Goal: Check status: Check status

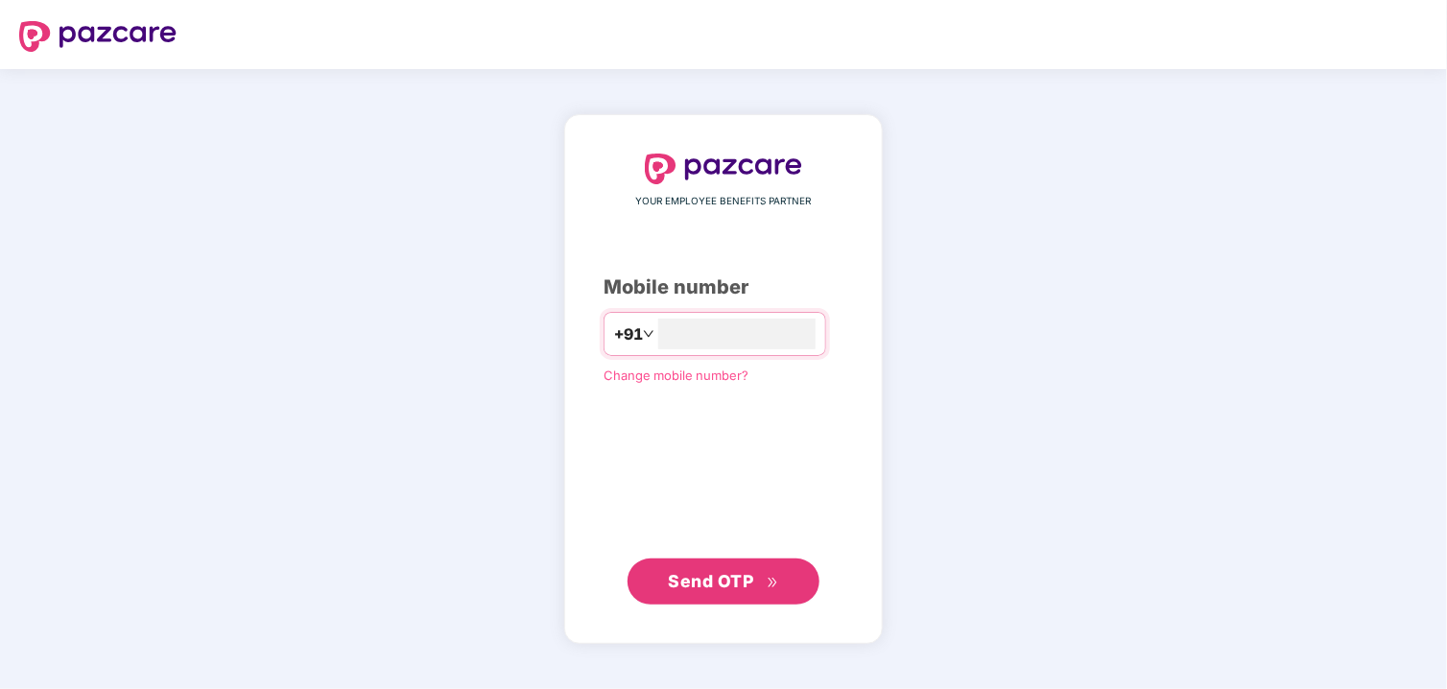
type input "**********"
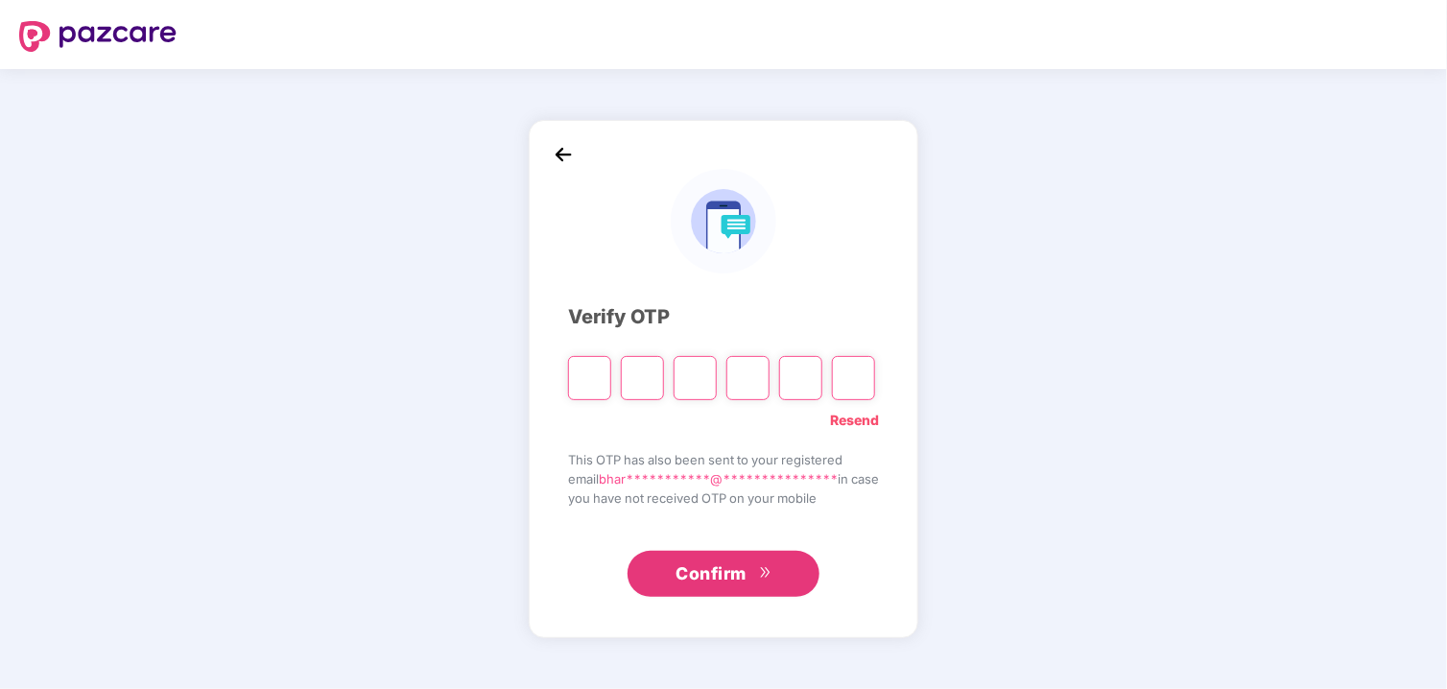
type input "*"
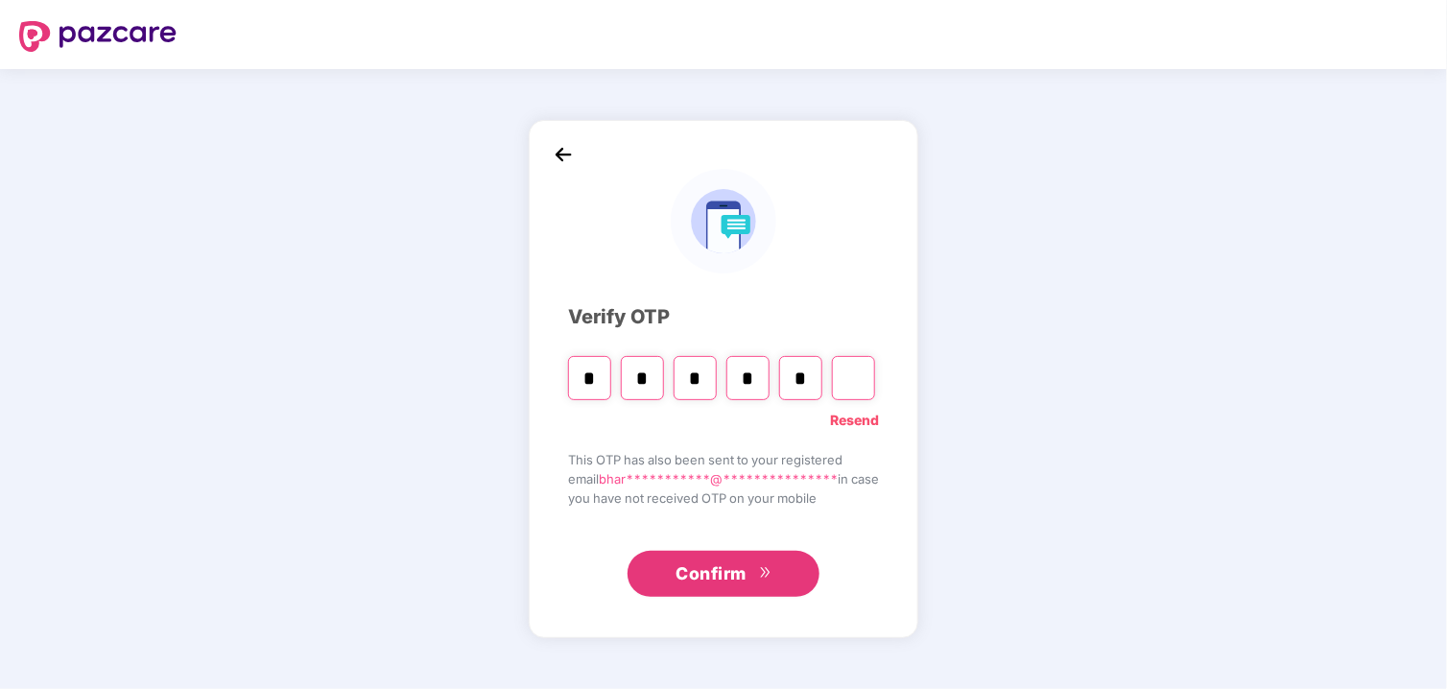
type input "*"
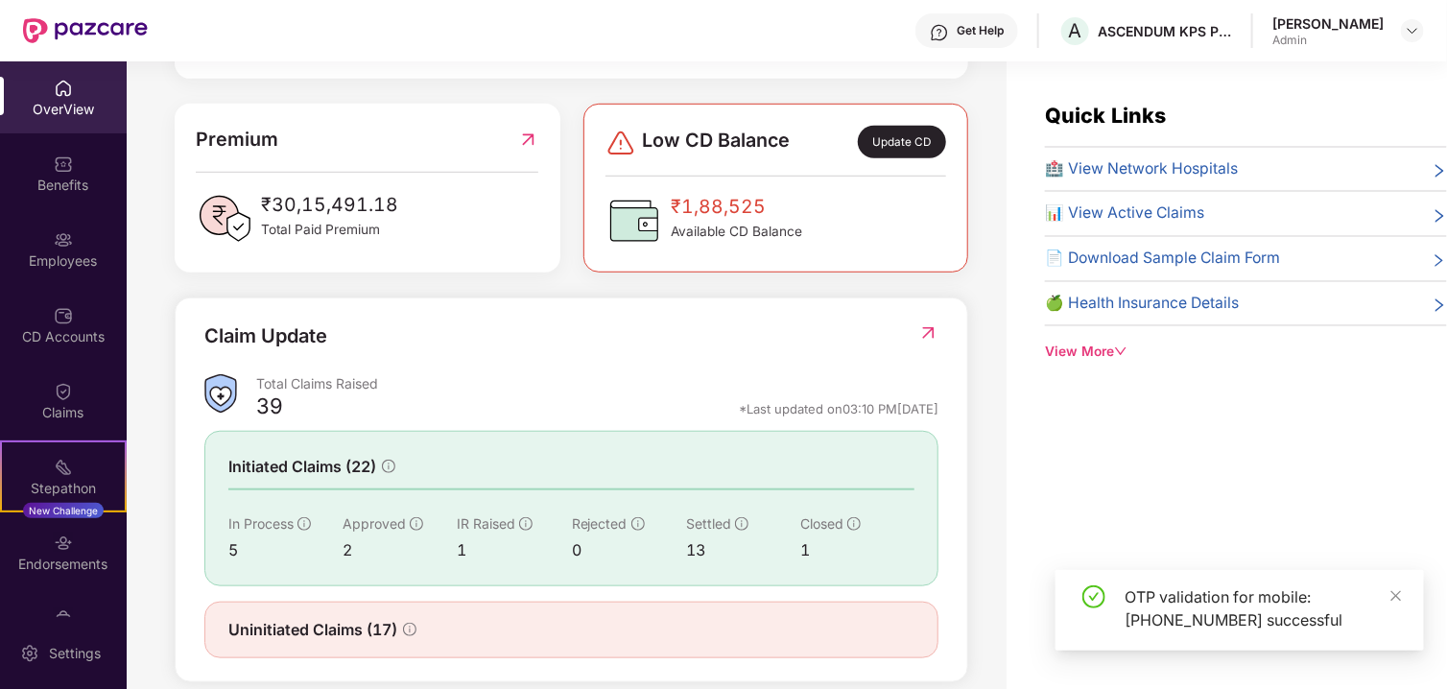
scroll to position [496, 0]
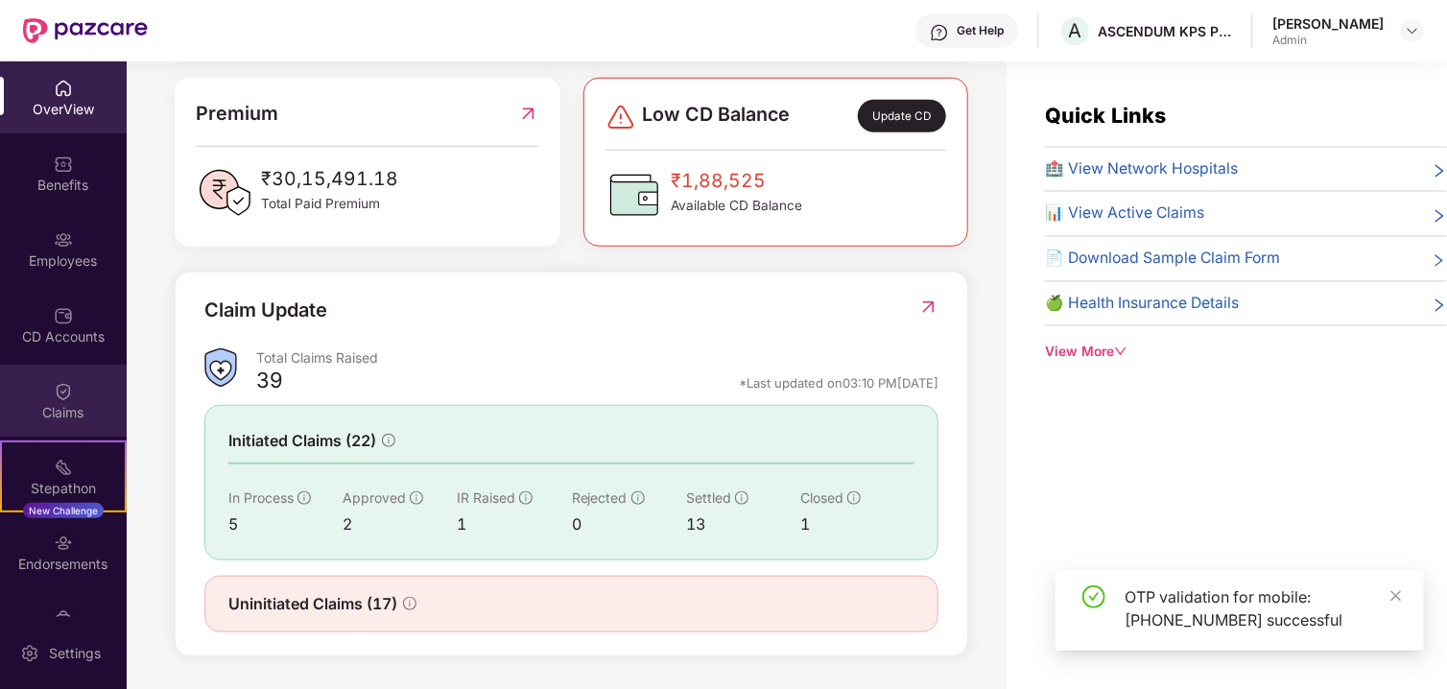
click at [41, 378] on div "Claims" at bounding box center [63, 401] width 127 height 72
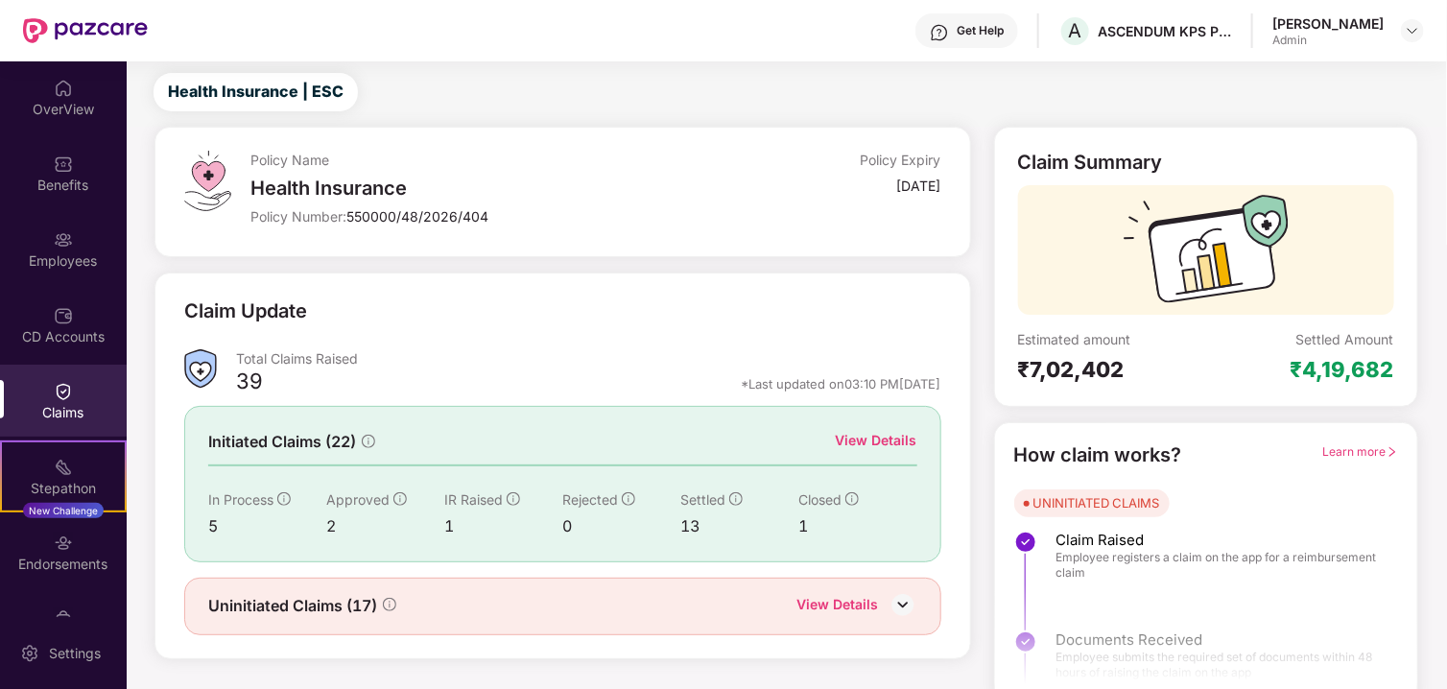
scroll to position [62, 0]
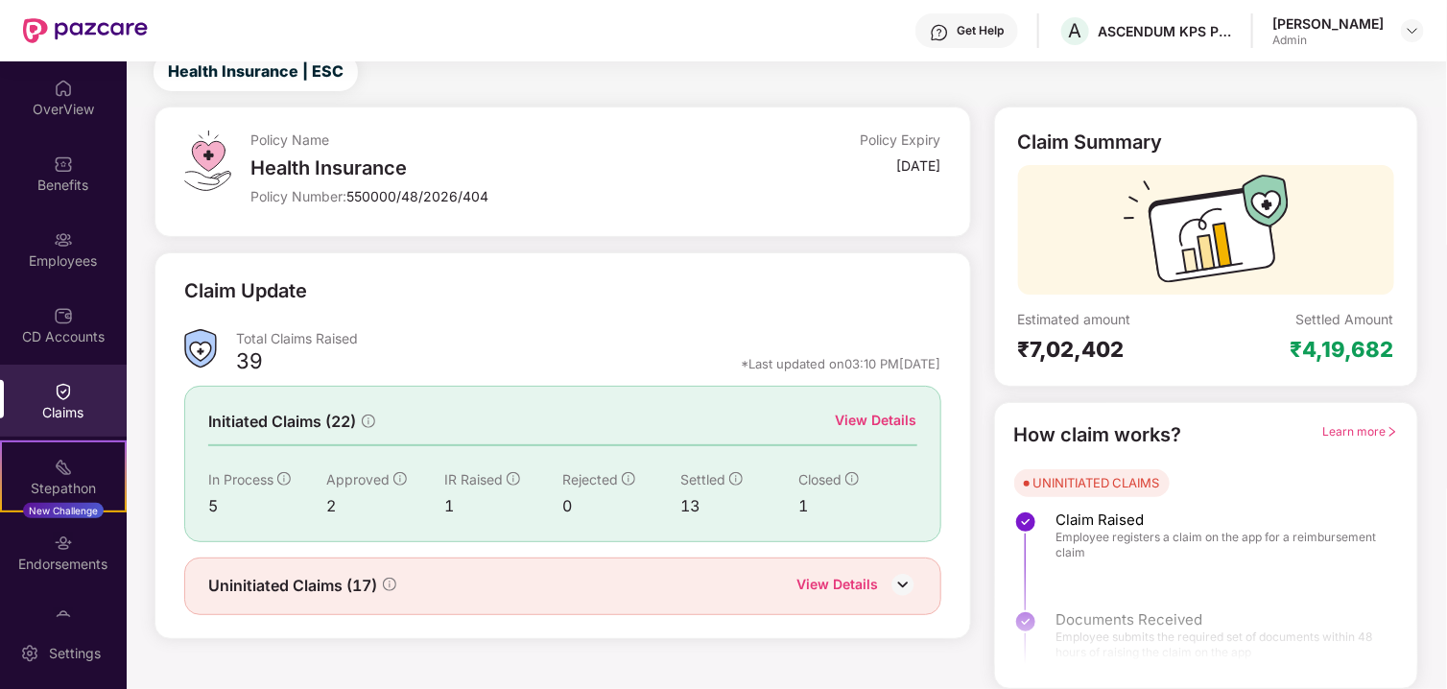
click at [865, 418] on div "View Details" at bounding box center [877, 420] width 82 height 21
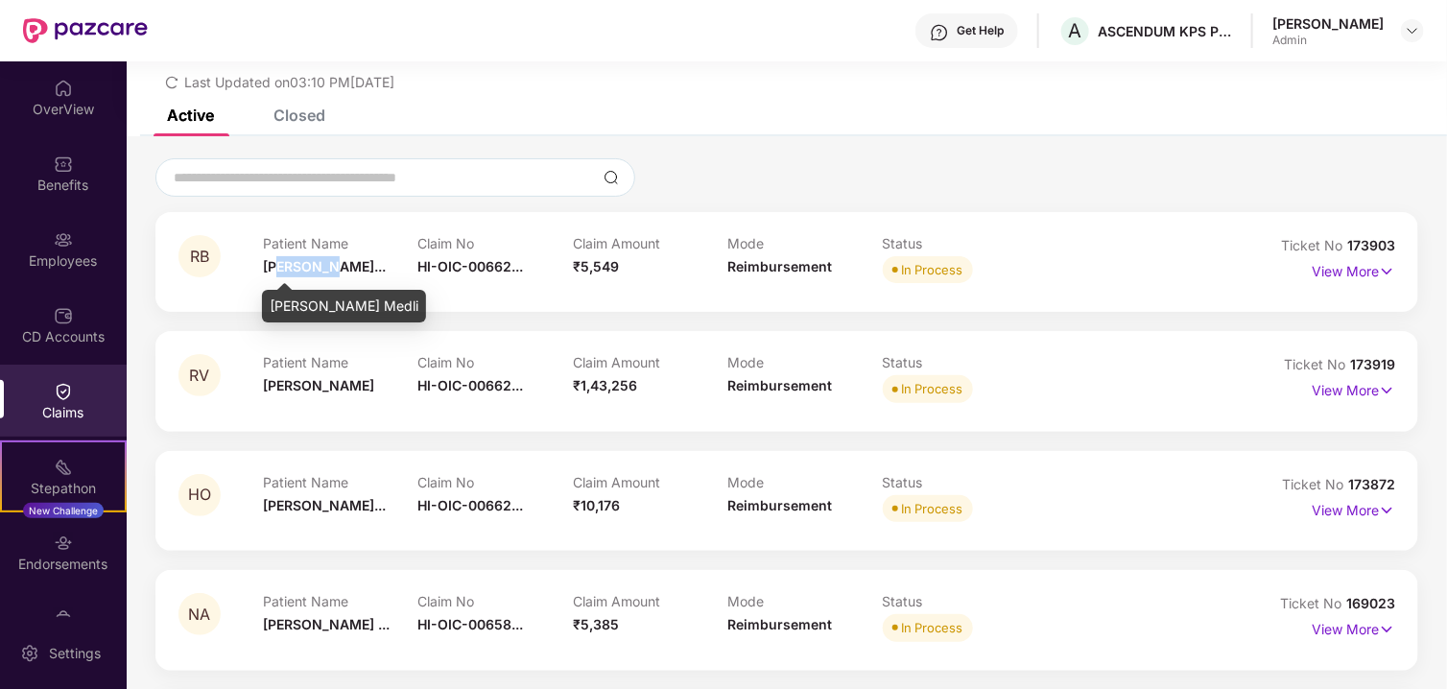
drag, startPoint x: 330, startPoint y: 263, endPoint x: 579, endPoint y: 350, distance: 263.5
click at [582, 263] on div "Patient Name [PERSON_NAME]... Claim No HI-OIC-00662... Claim Amount ₹5,549 Mode…" at bounding box center [728, 261] width 930 height 53
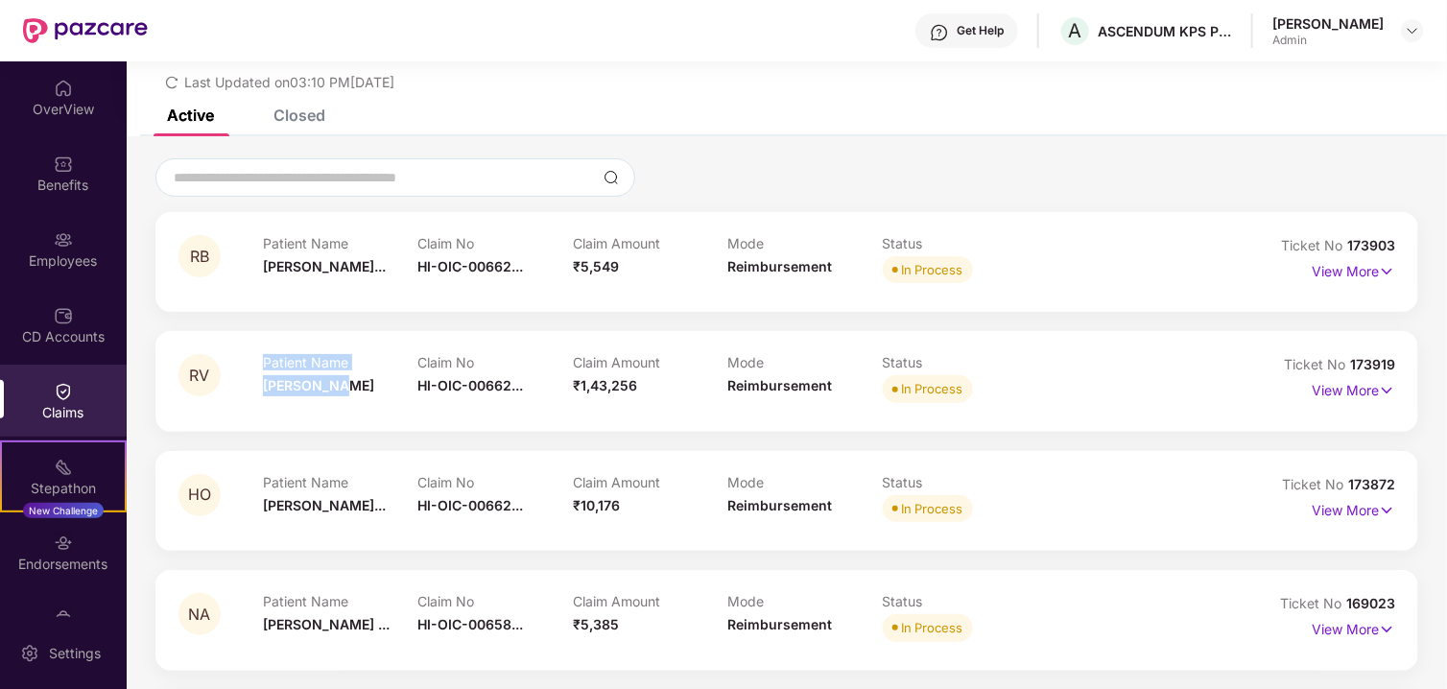
drag, startPoint x: 255, startPoint y: 369, endPoint x: 452, endPoint y: 385, distance: 197.4
click at [448, 385] on div "RV Patient Name [PERSON_NAME] Claim No HI-OIC-00662... Claim Amount ₹1,43,256 M…" at bounding box center [685, 380] width 1014 height 53
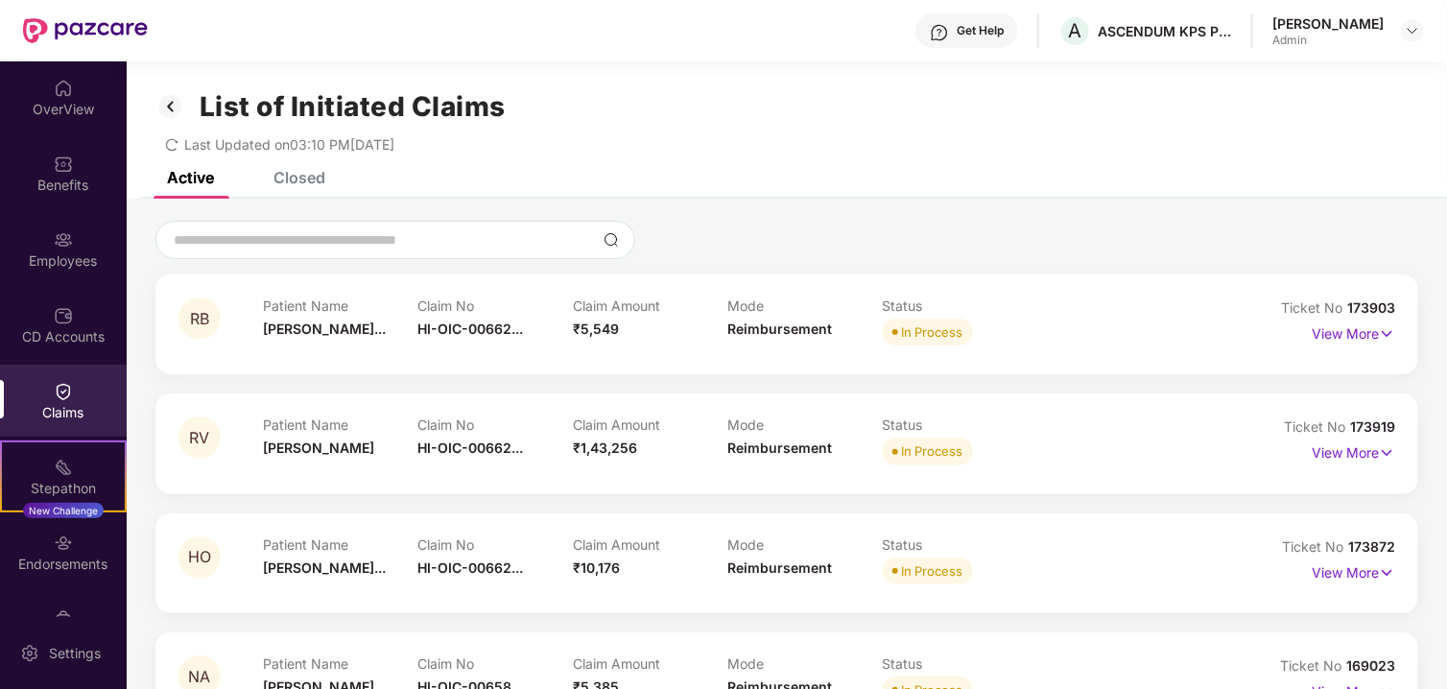
click at [724, 114] on div "List of Initiated Claims" at bounding box center [786, 106] width 1263 height 33
click at [48, 295] on div "CD Accounts" at bounding box center [63, 325] width 127 height 72
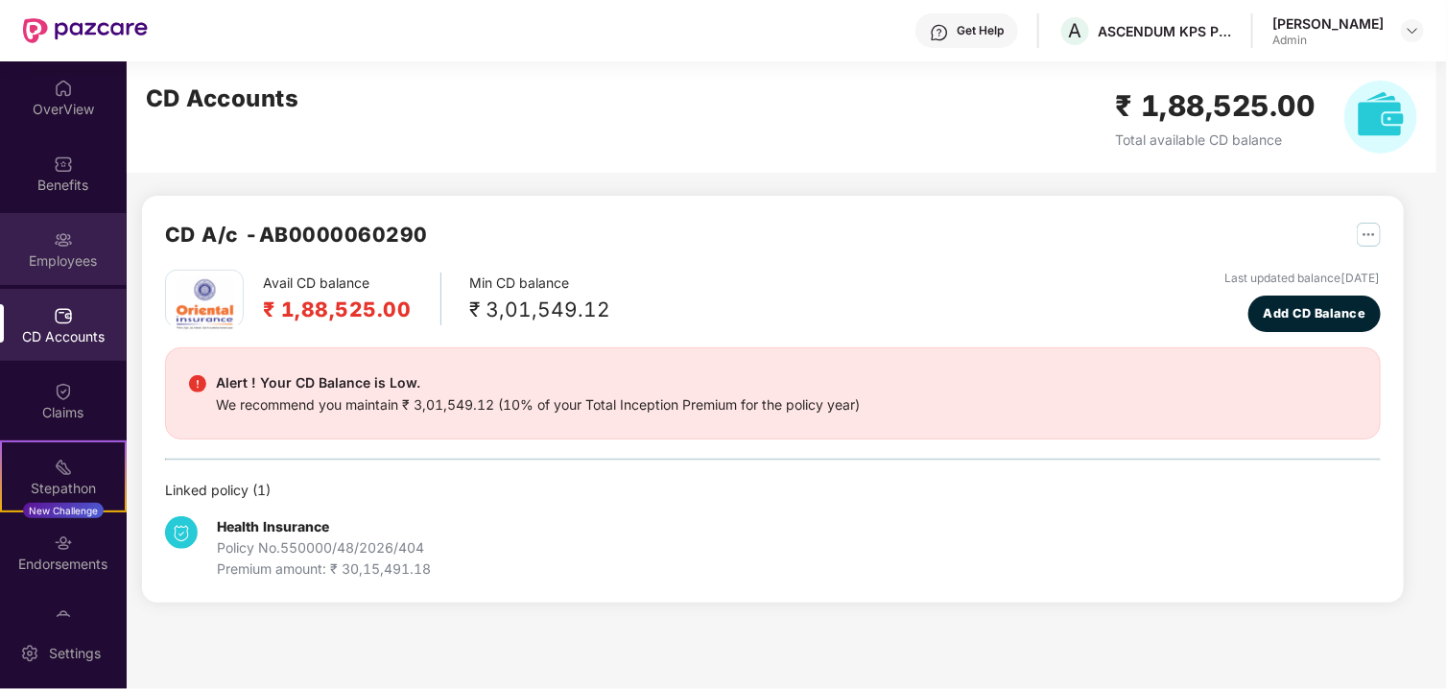
click at [73, 252] on div "Employees" at bounding box center [63, 260] width 127 height 19
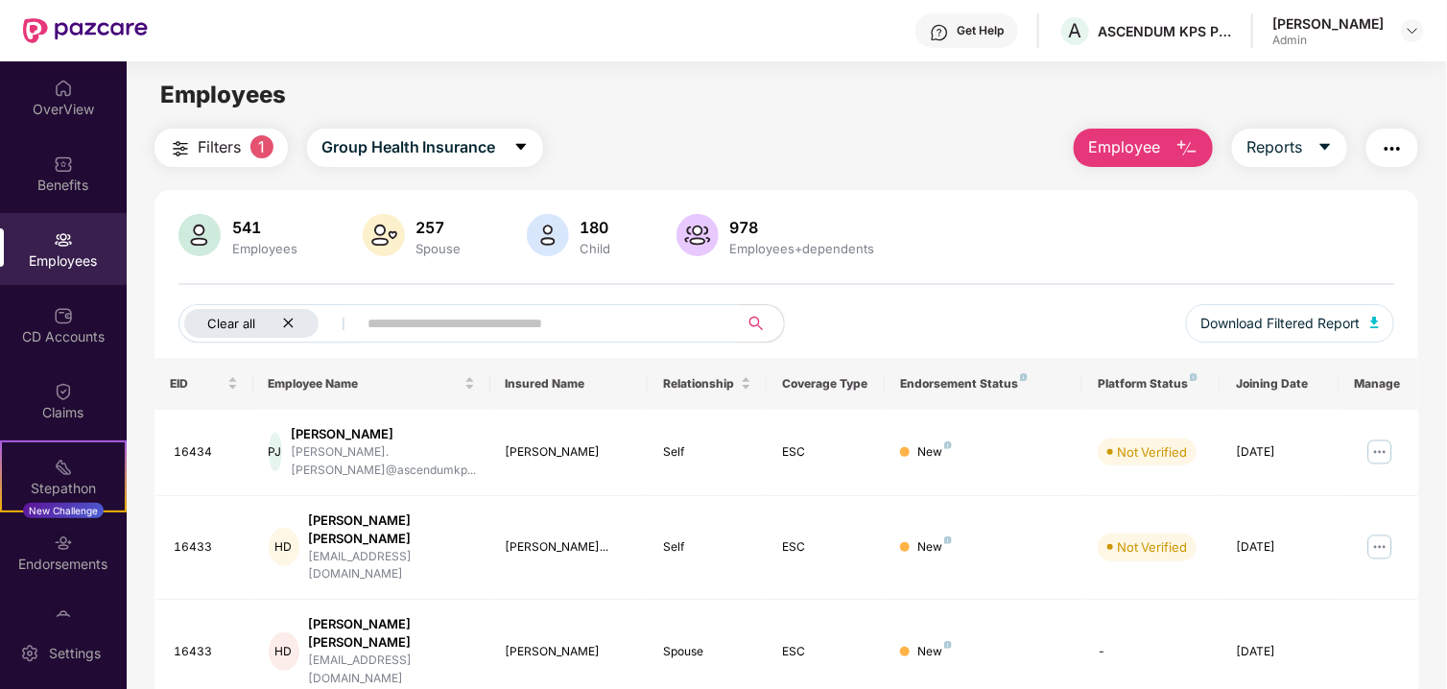
drag, startPoint x: 280, startPoint y: 321, endPoint x: 302, endPoint y: 324, distance: 22.4
click at [281, 321] on div "Clear all" at bounding box center [251, 323] width 134 height 29
click at [387, 321] on input "text" at bounding box center [471, 323] width 345 height 29
type input "********"
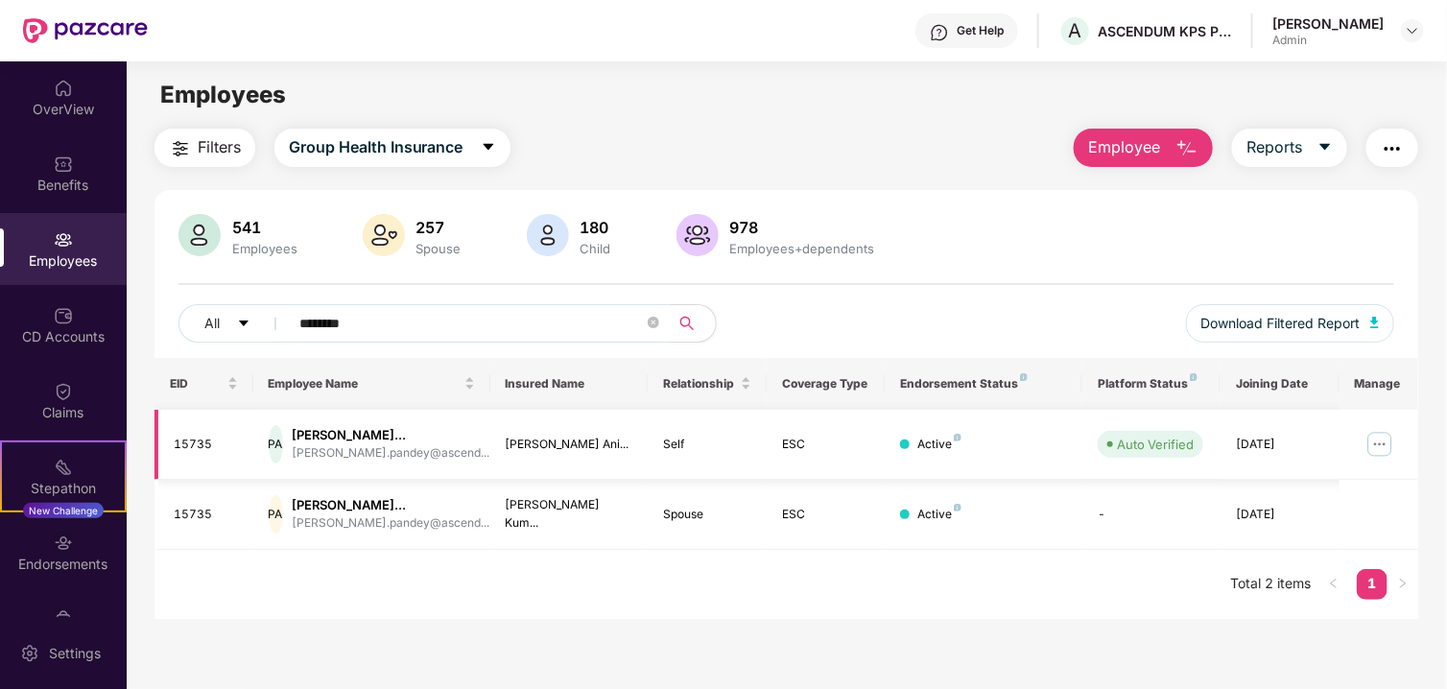
click at [283, 446] on div "PA" at bounding box center [276, 444] width 14 height 38
click at [269, 451] on div "PA" at bounding box center [276, 444] width 14 height 38
click at [189, 443] on div "15735" at bounding box center [206, 445] width 64 height 18
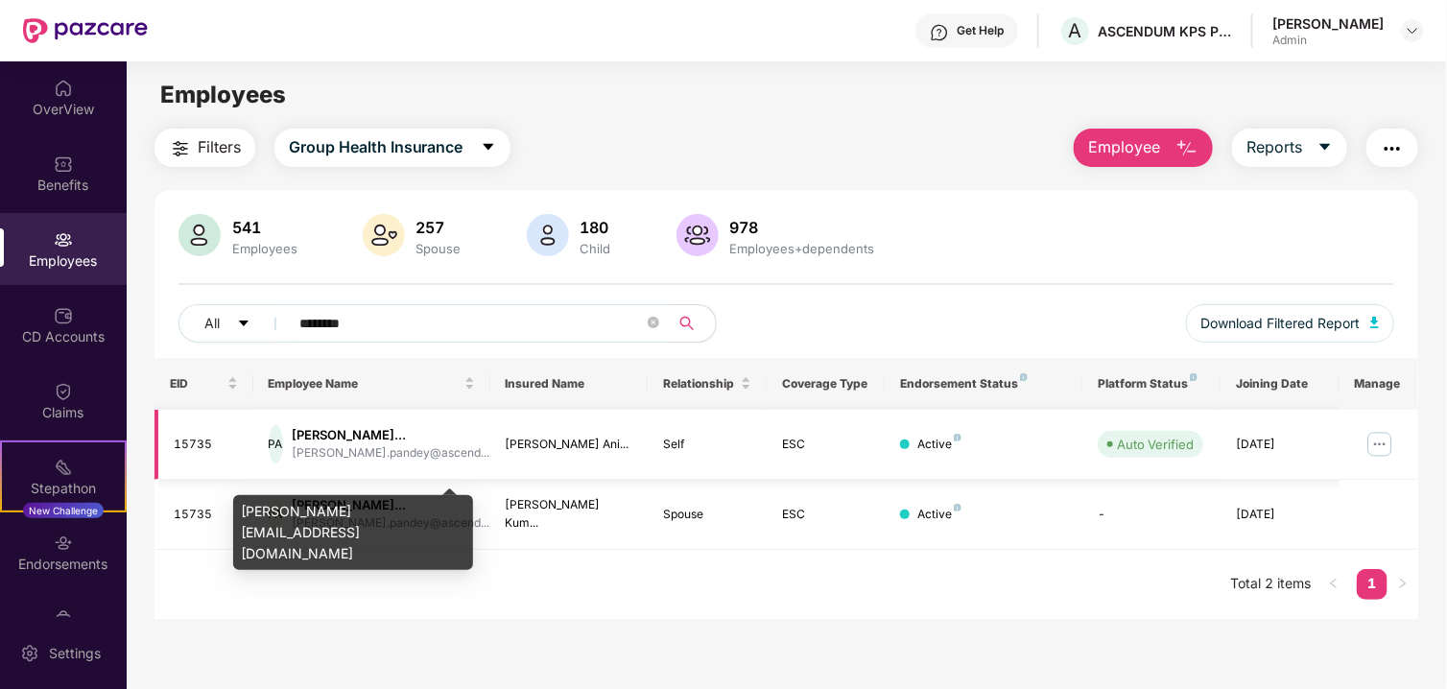
click at [395, 443] on div "[PERSON_NAME]..." at bounding box center [392, 435] width 198 height 18
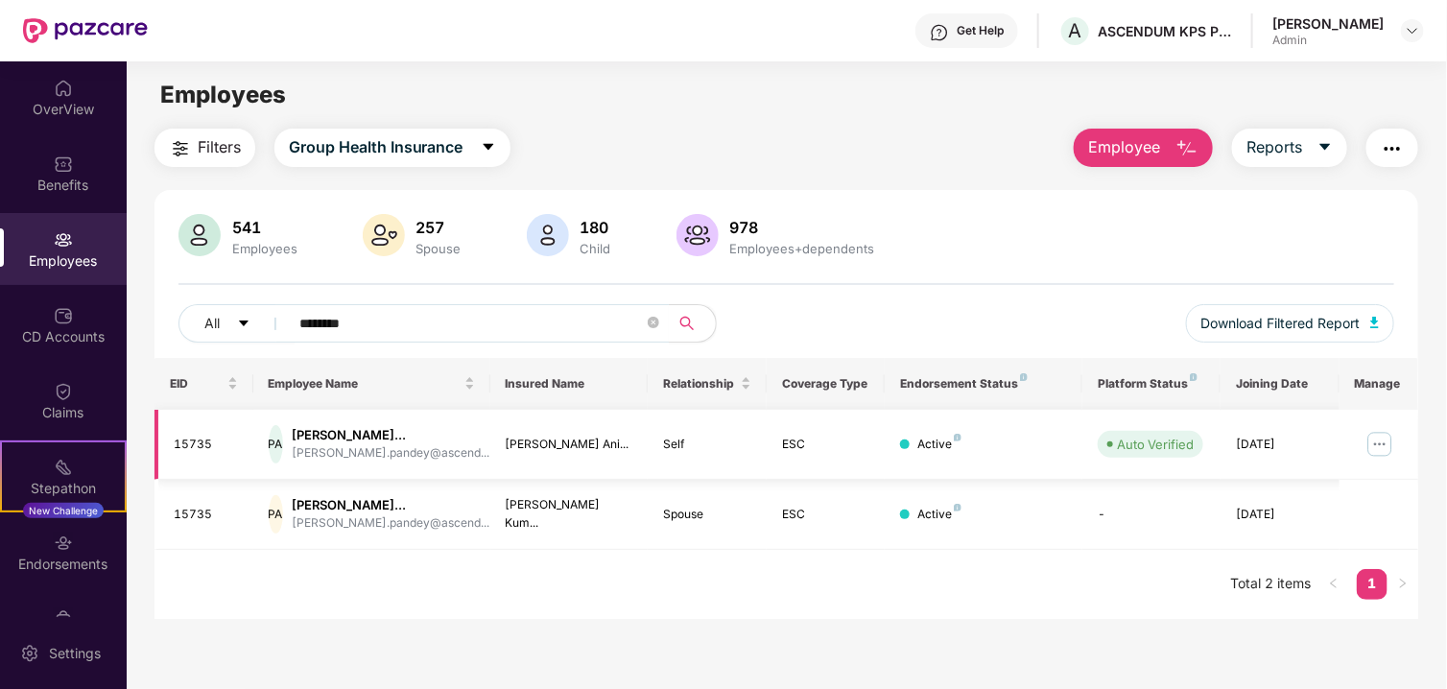
click at [1387, 458] on img at bounding box center [1380, 444] width 31 height 31
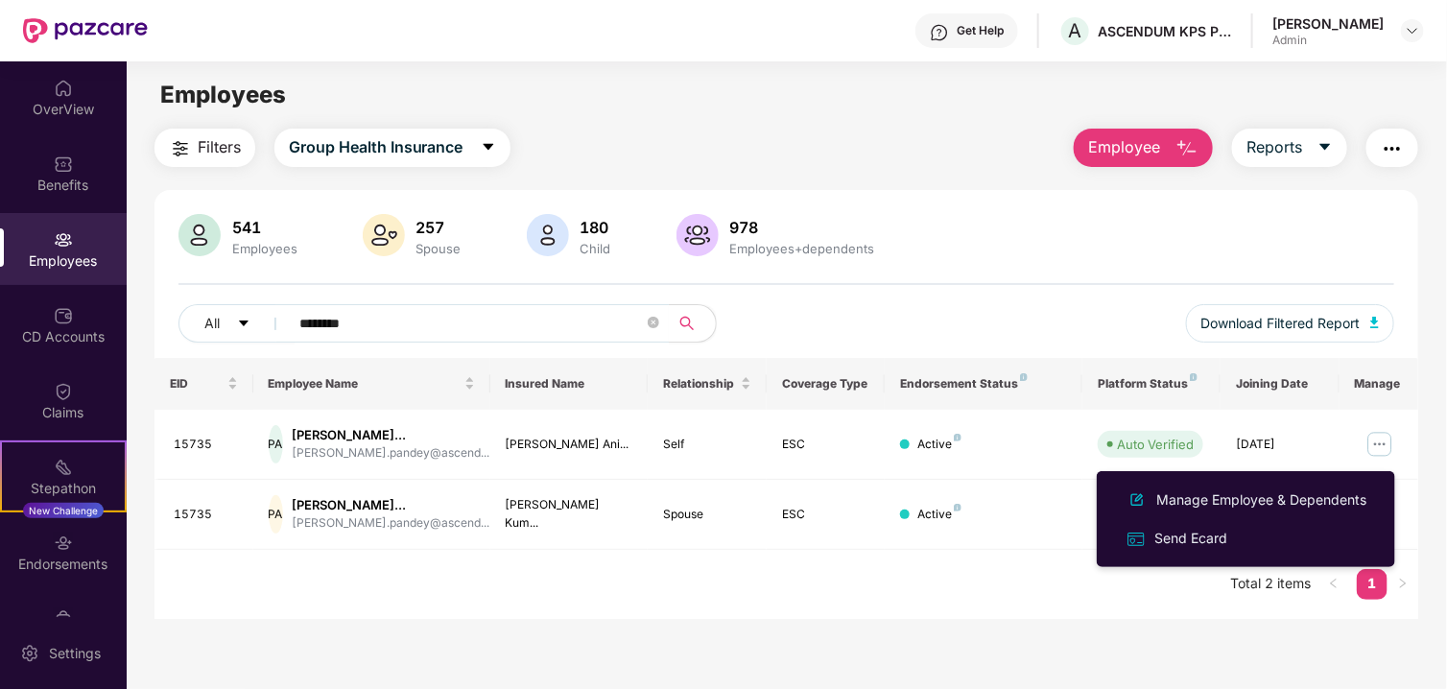
click at [611, 668] on main "Employees Filters Group Health Insurance Employee Reports 541 Employees 257 Spo…" at bounding box center [787, 405] width 1320 height 689
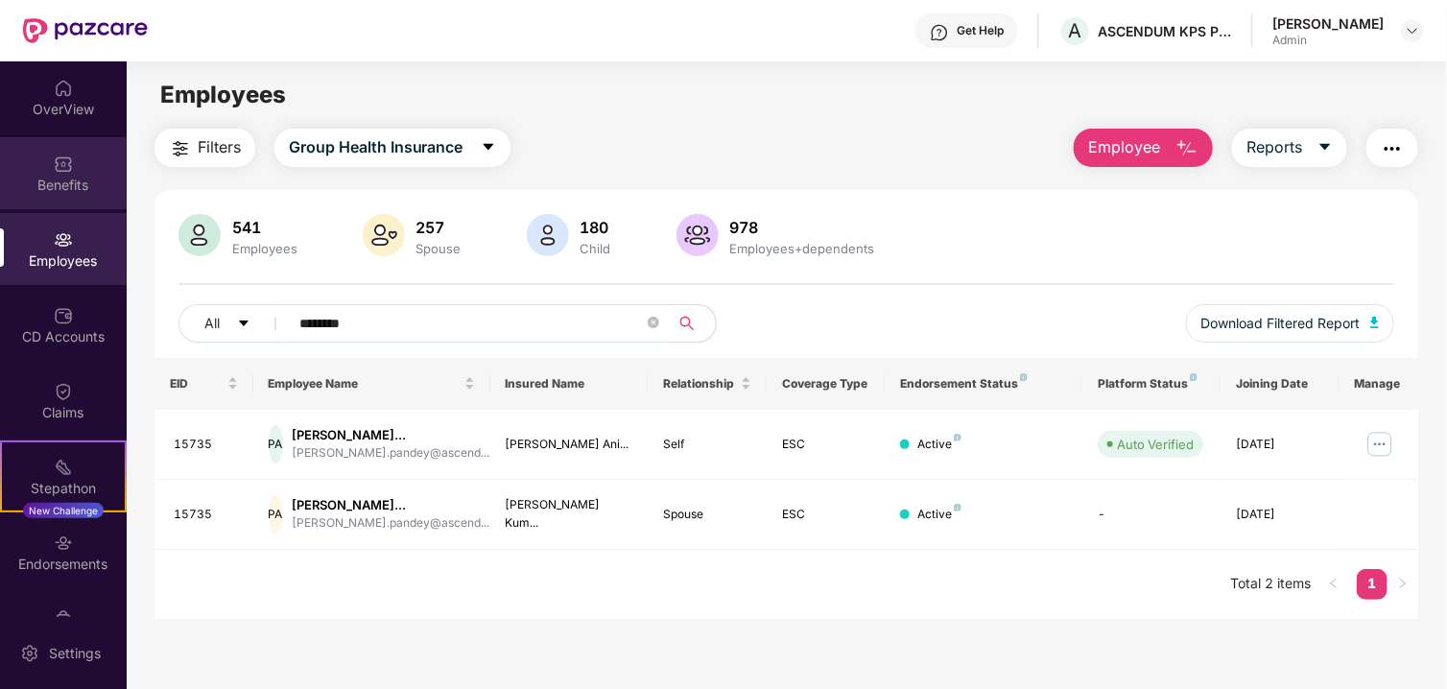
click at [59, 187] on div "Benefits" at bounding box center [63, 185] width 127 height 19
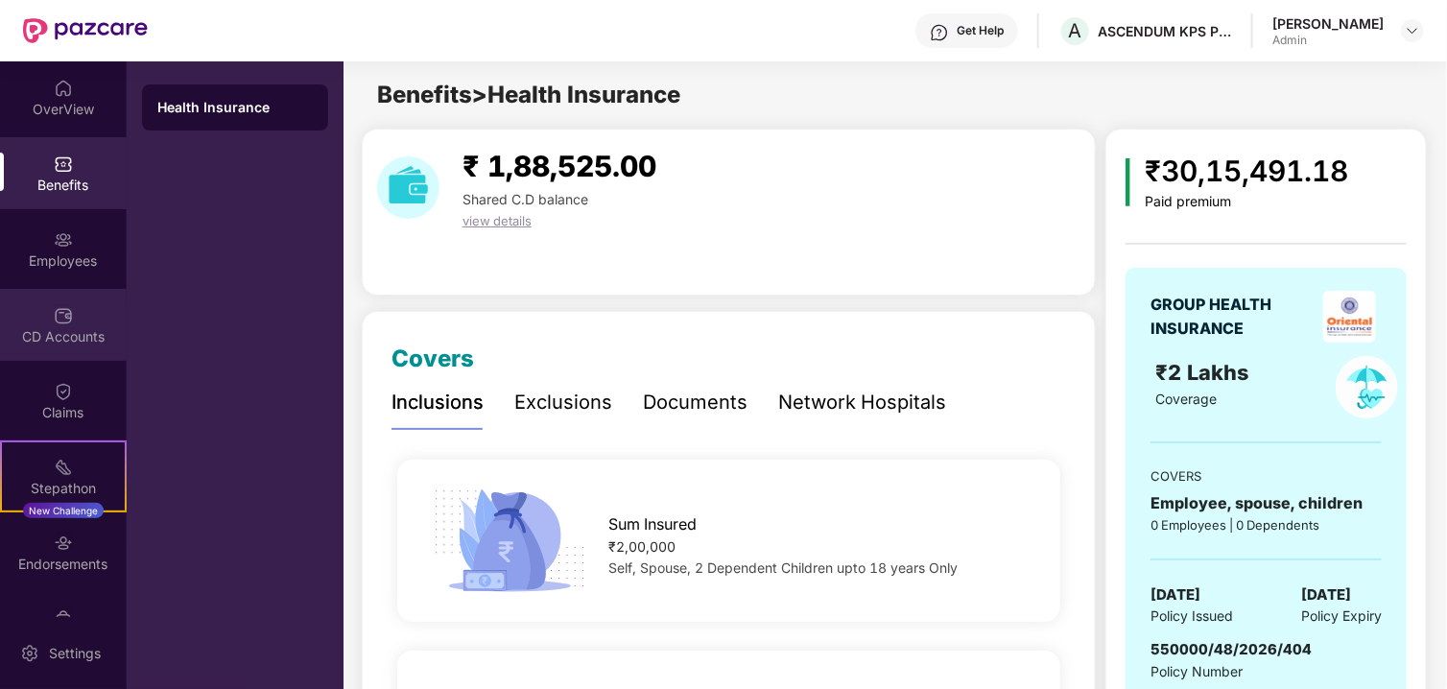
click at [59, 306] on img at bounding box center [63, 315] width 19 height 19
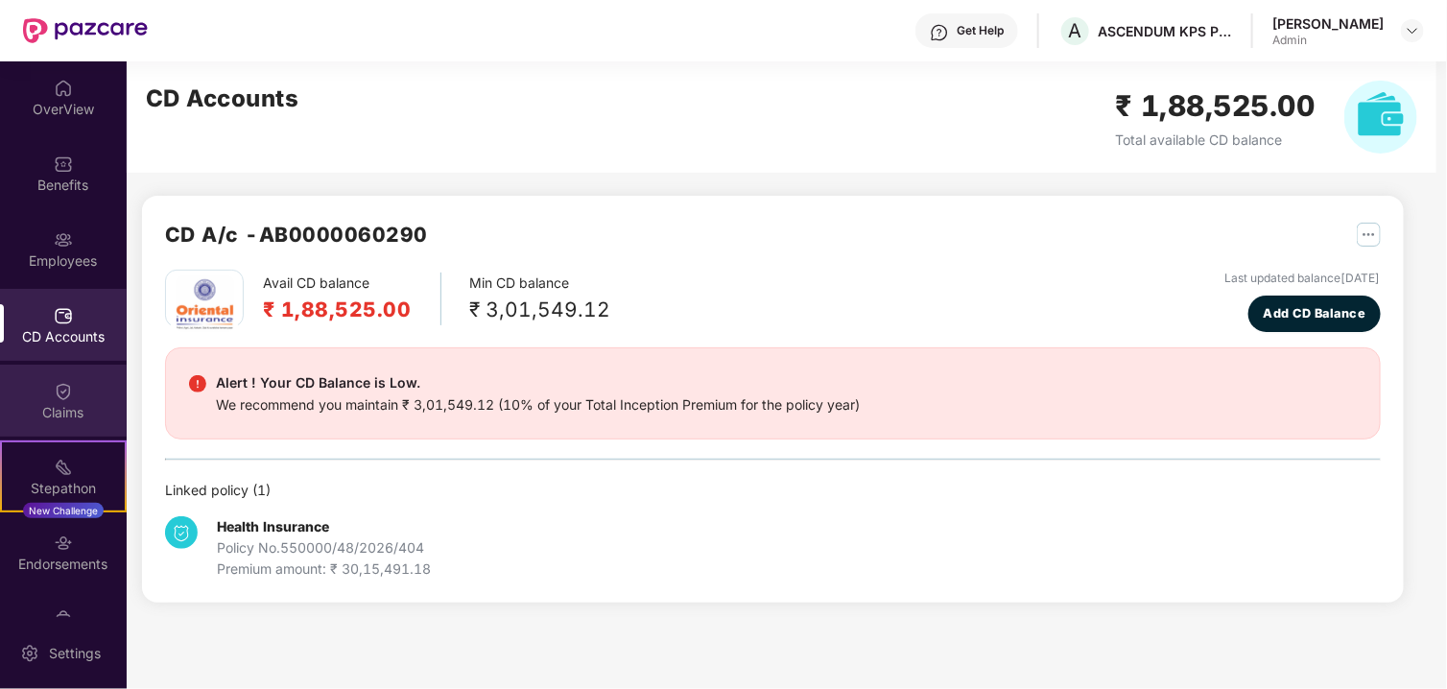
click at [29, 410] on div "Claims" at bounding box center [63, 412] width 127 height 19
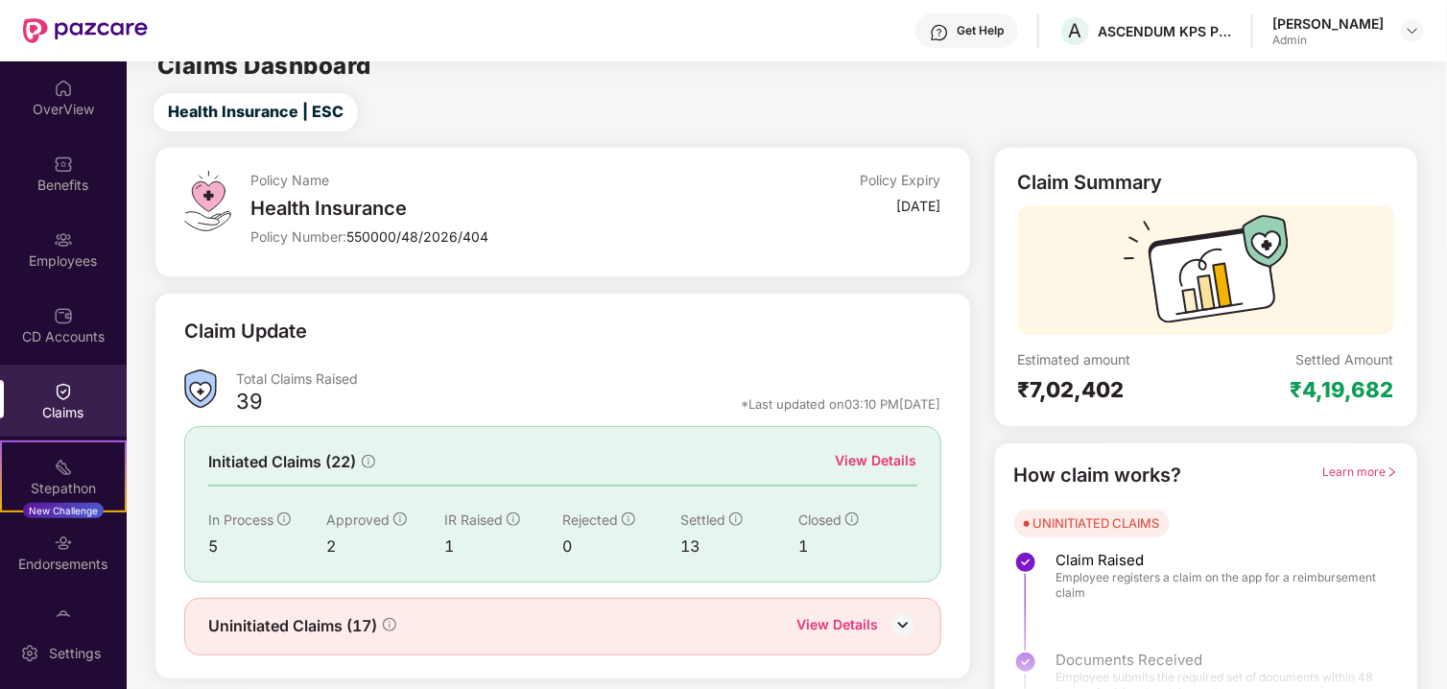
scroll to position [62, 0]
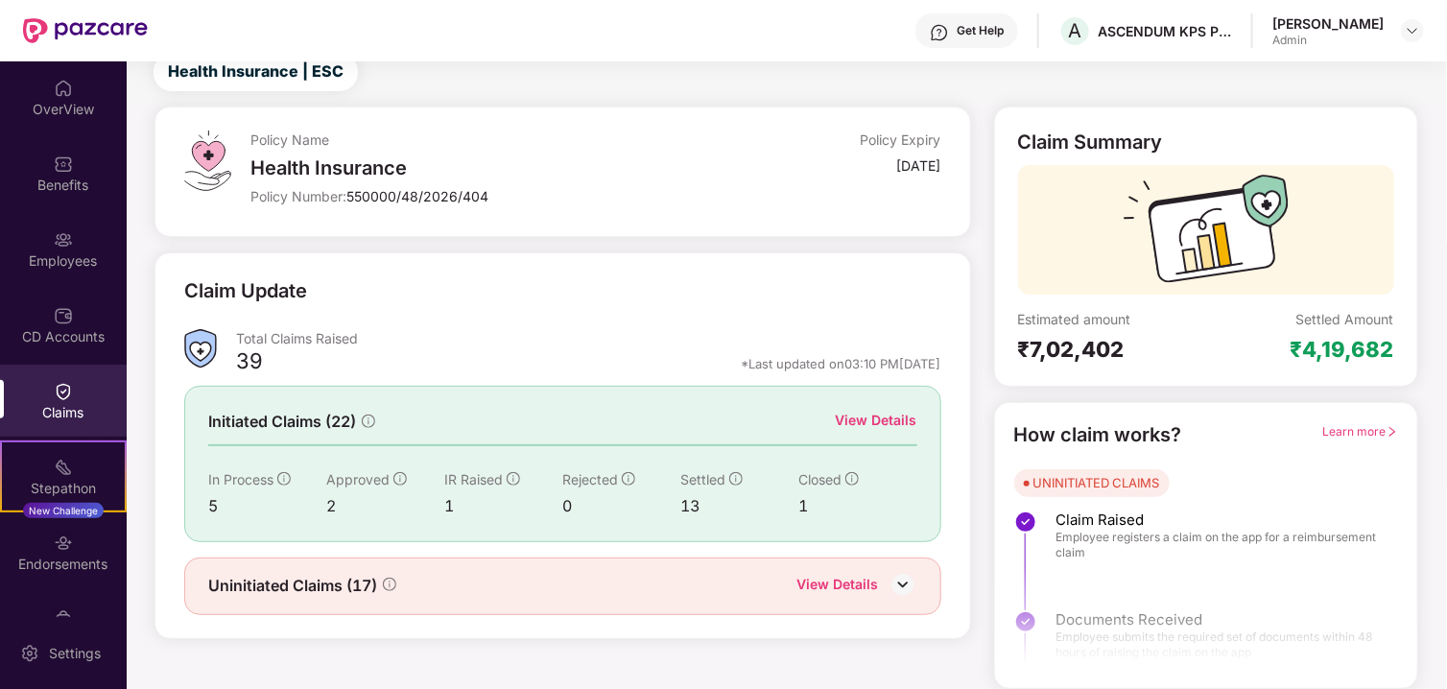
click at [864, 585] on div "View Details" at bounding box center [838, 586] width 82 height 25
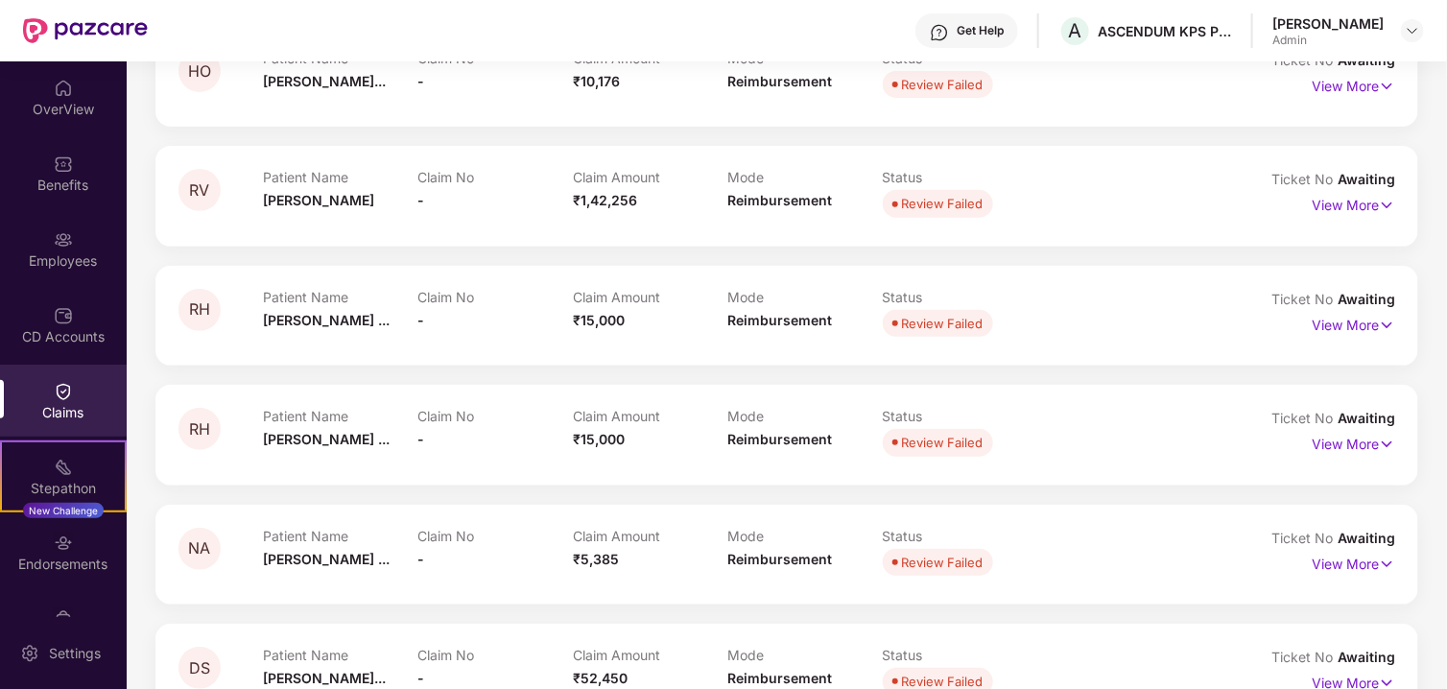
scroll to position [254, 0]
click at [1359, 212] on p "View More" at bounding box center [1353, 202] width 83 height 26
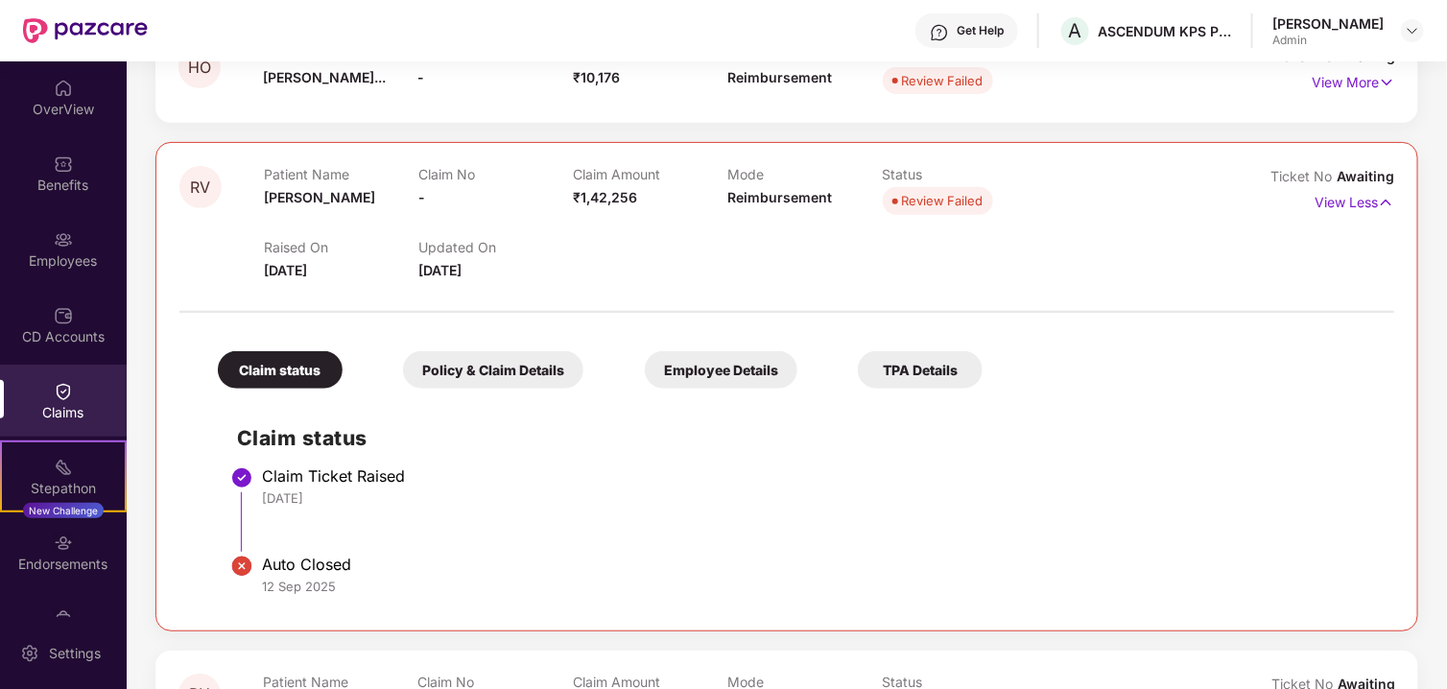
scroll to position [0, 0]
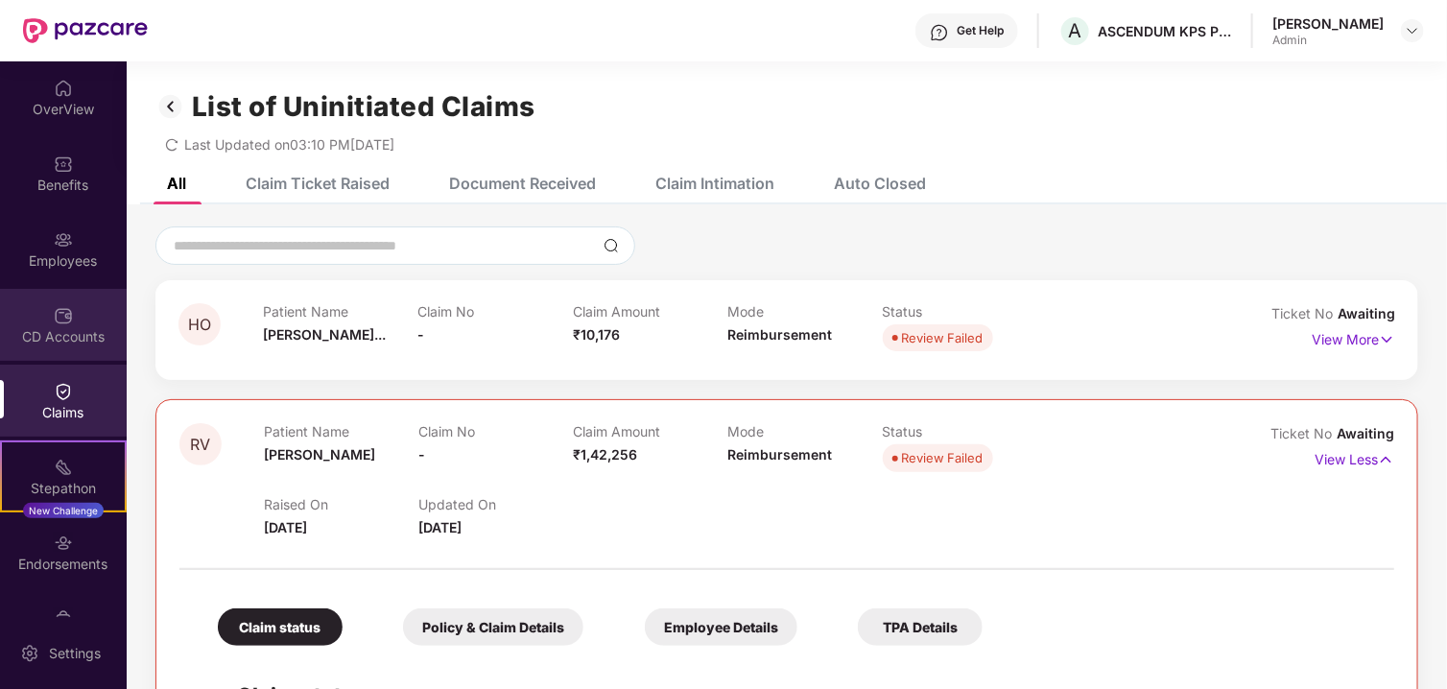
click at [63, 336] on div "CD Accounts" at bounding box center [63, 336] width 127 height 19
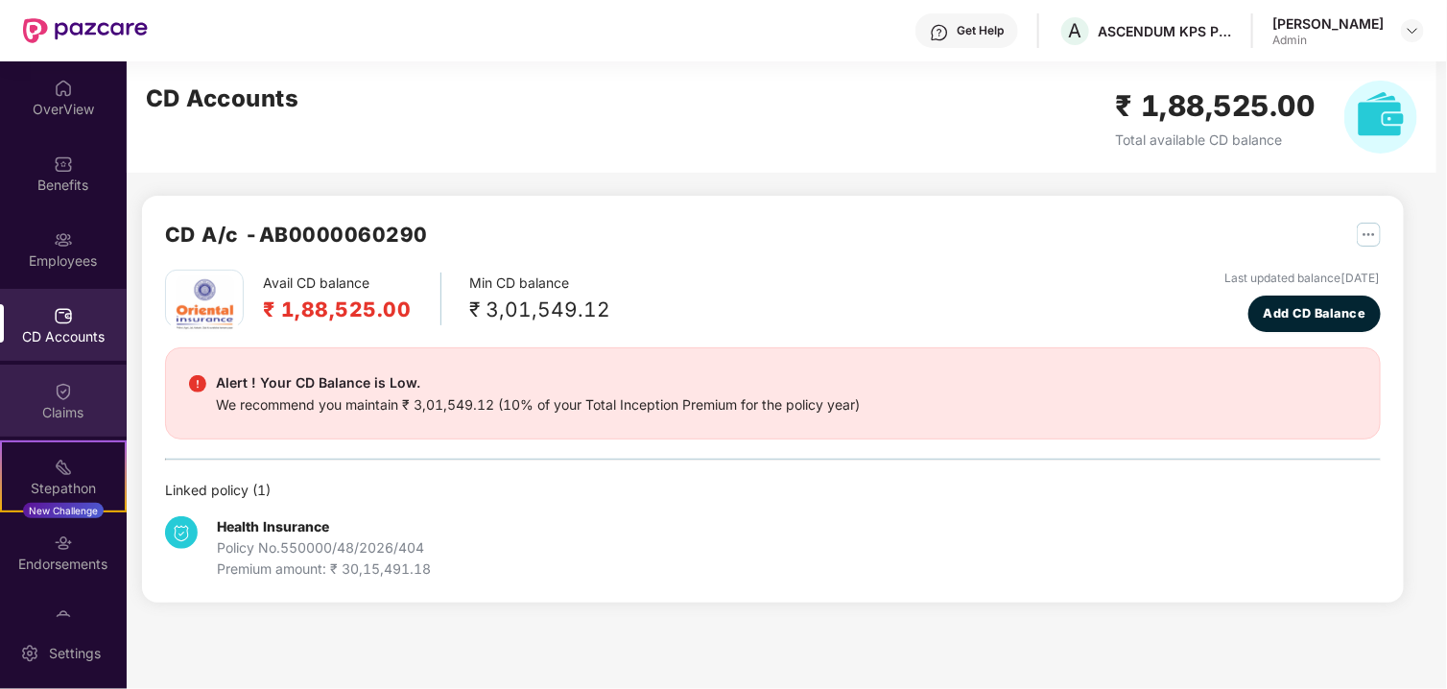
click at [64, 416] on div "Claims" at bounding box center [63, 412] width 127 height 19
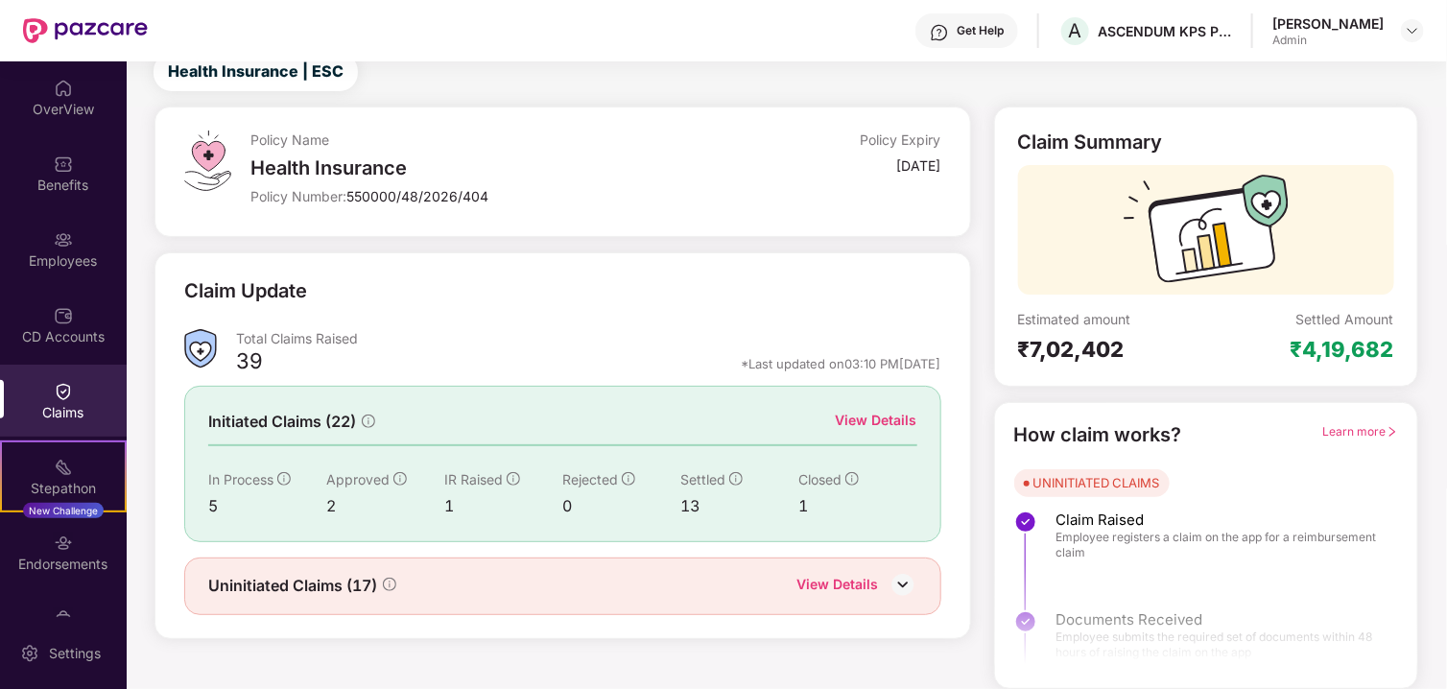
scroll to position [62, 0]
click at [882, 592] on div "View Details" at bounding box center [857, 586] width 120 height 25
click at [895, 582] on img at bounding box center [903, 584] width 29 height 29
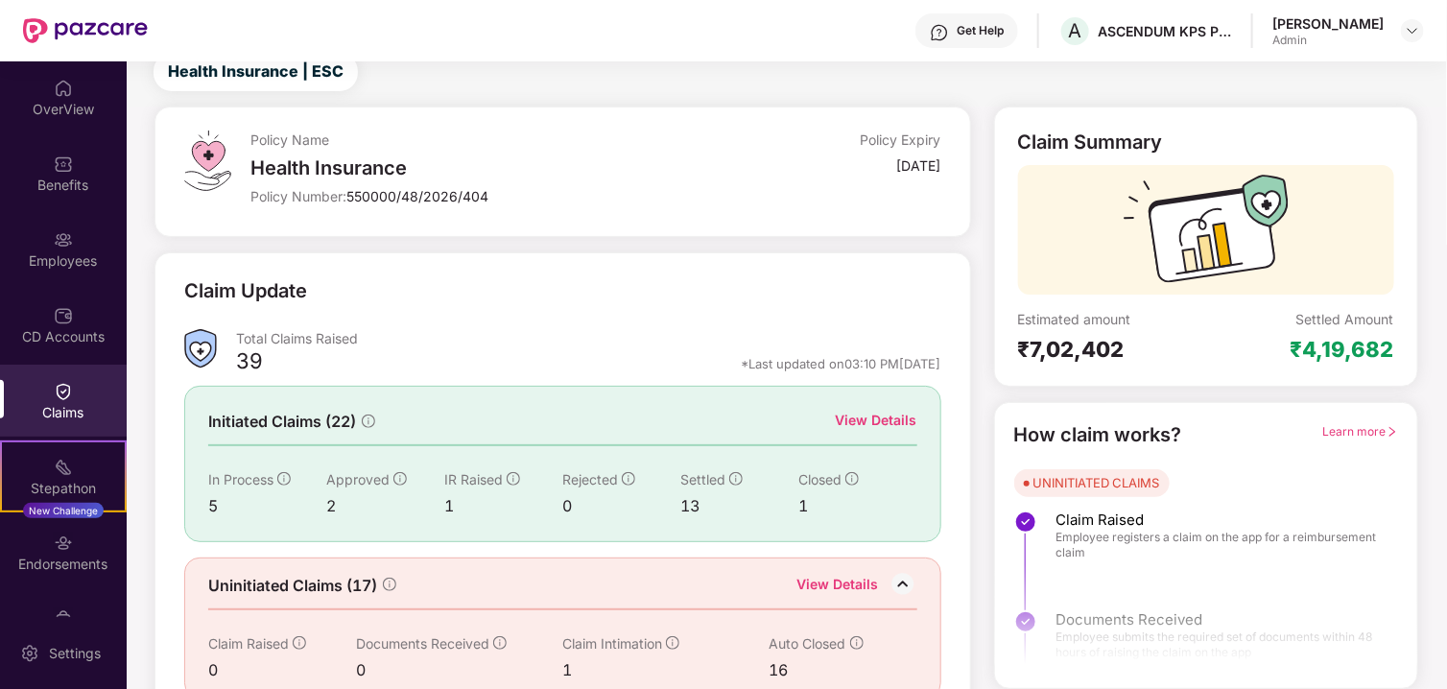
scroll to position [95, 0]
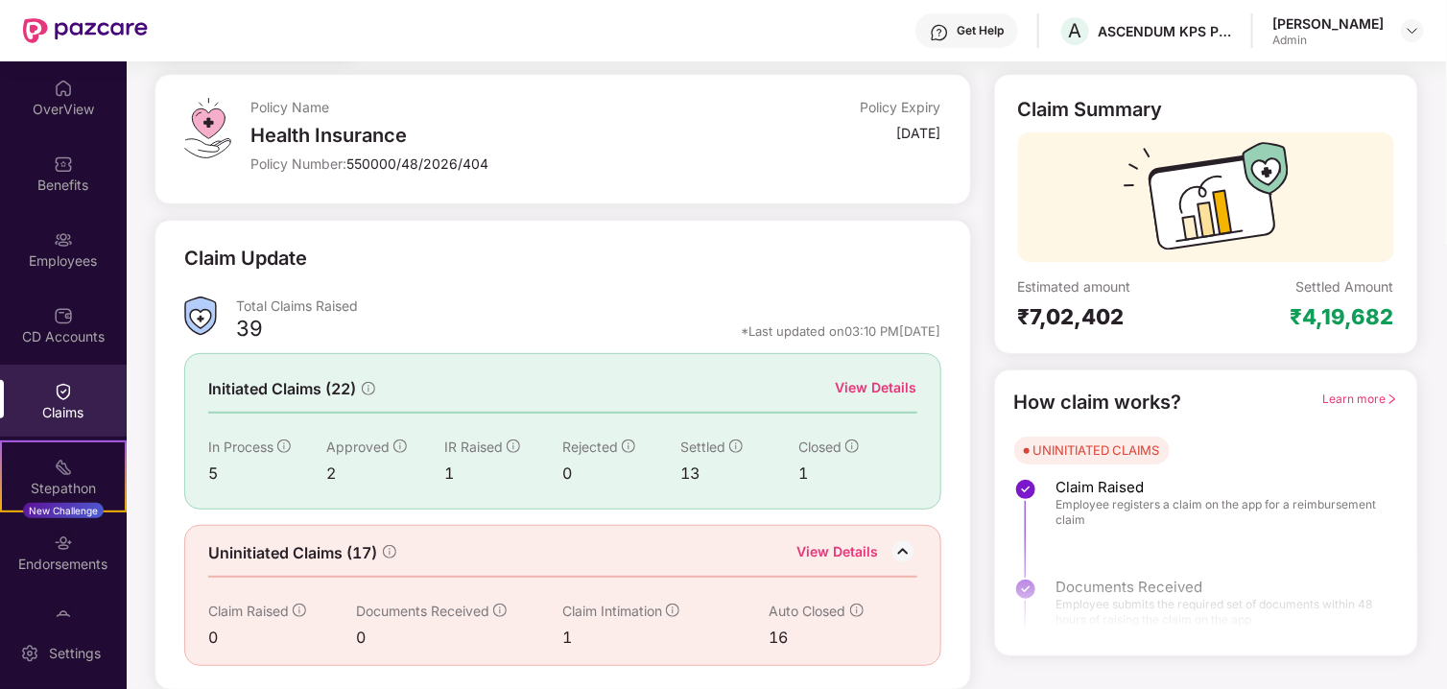
click at [895, 382] on div "View Details" at bounding box center [877, 387] width 82 height 21
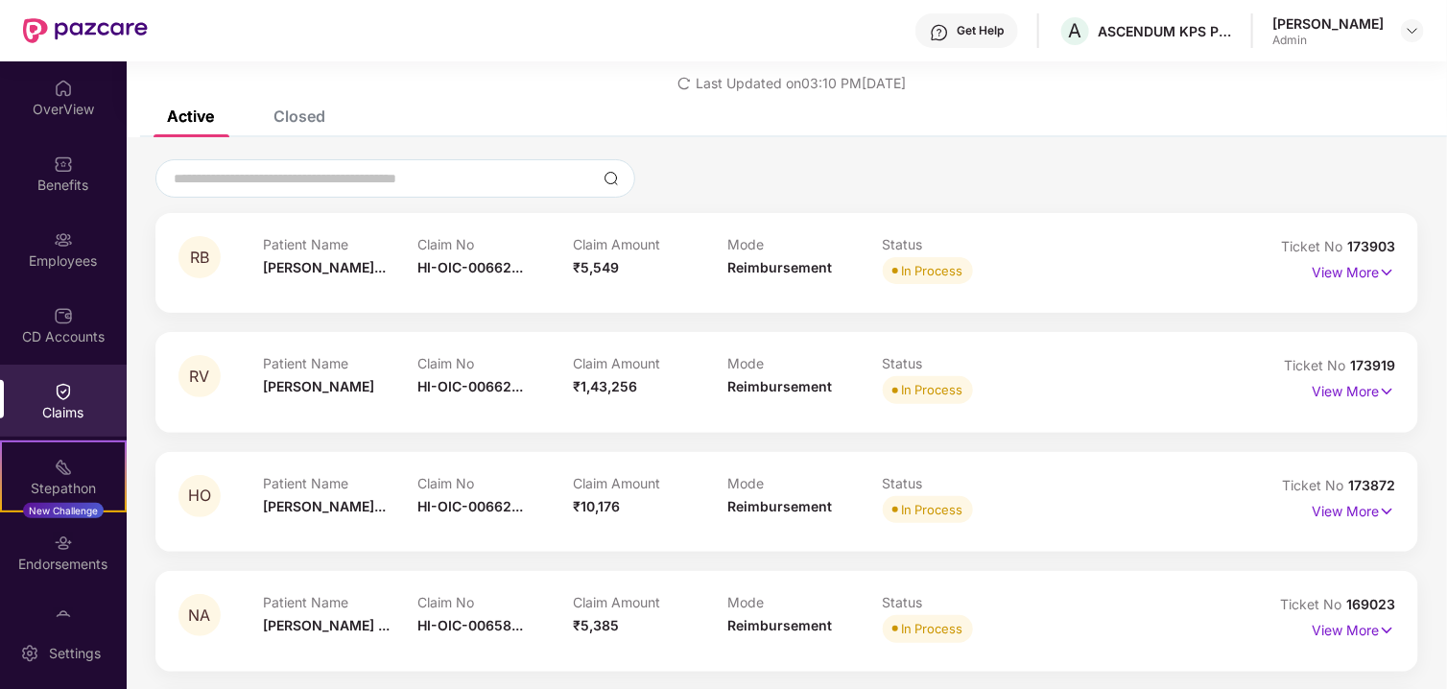
scroll to position [95, 0]
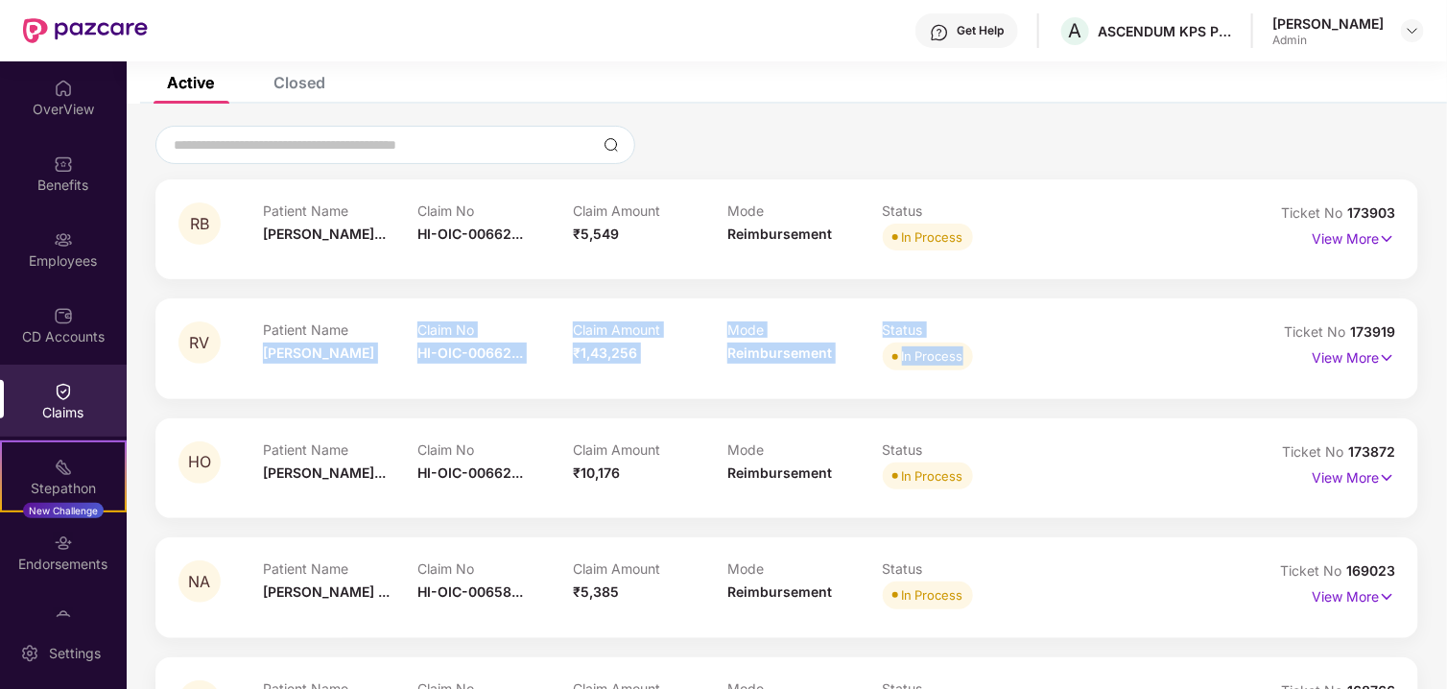
drag, startPoint x: 267, startPoint y: 354, endPoint x: 1200, endPoint y: 348, distance: 932.8
click at [1200, 348] on div "RV Patient Name [PERSON_NAME] Claim No HI-OIC-00662... Claim Amount ₹1,43,256 M…" at bounding box center [786, 347] width 1217 height 53
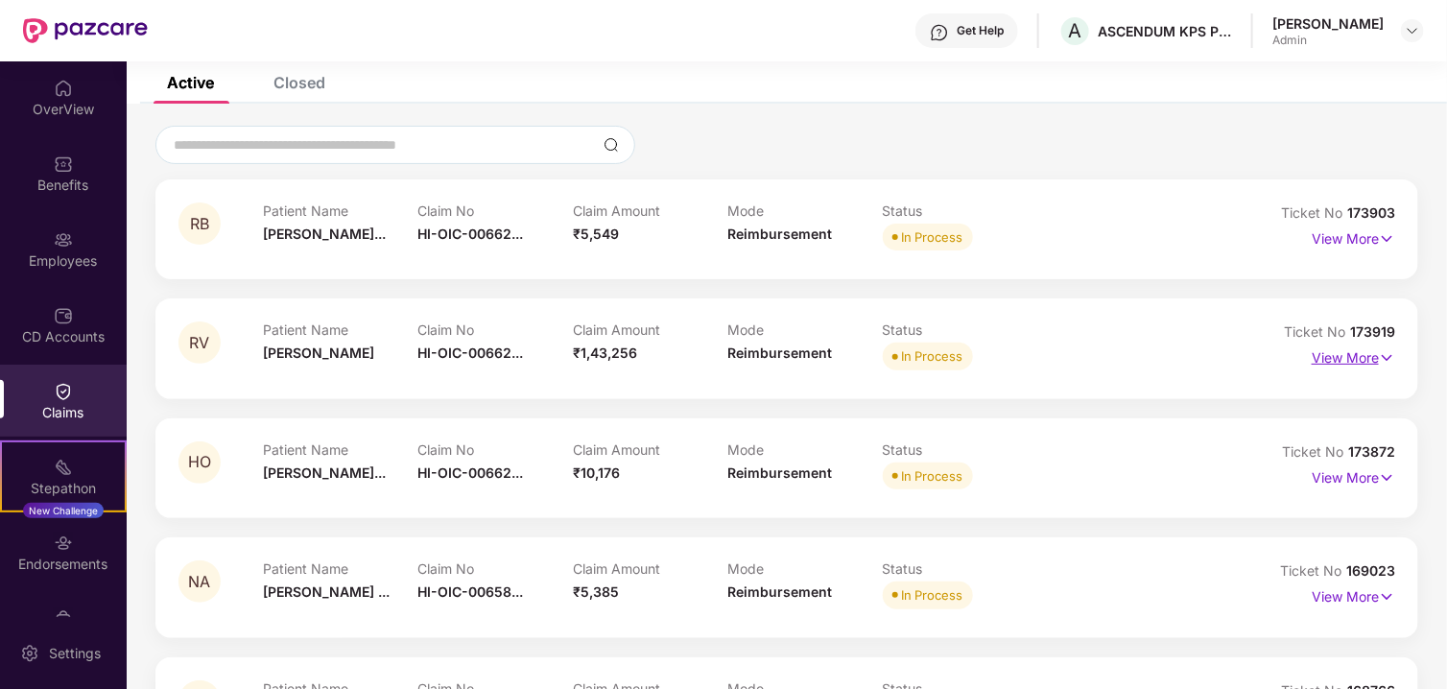
click at [1372, 355] on p "View More" at bounding box center [1353, 356] width 83 height 26
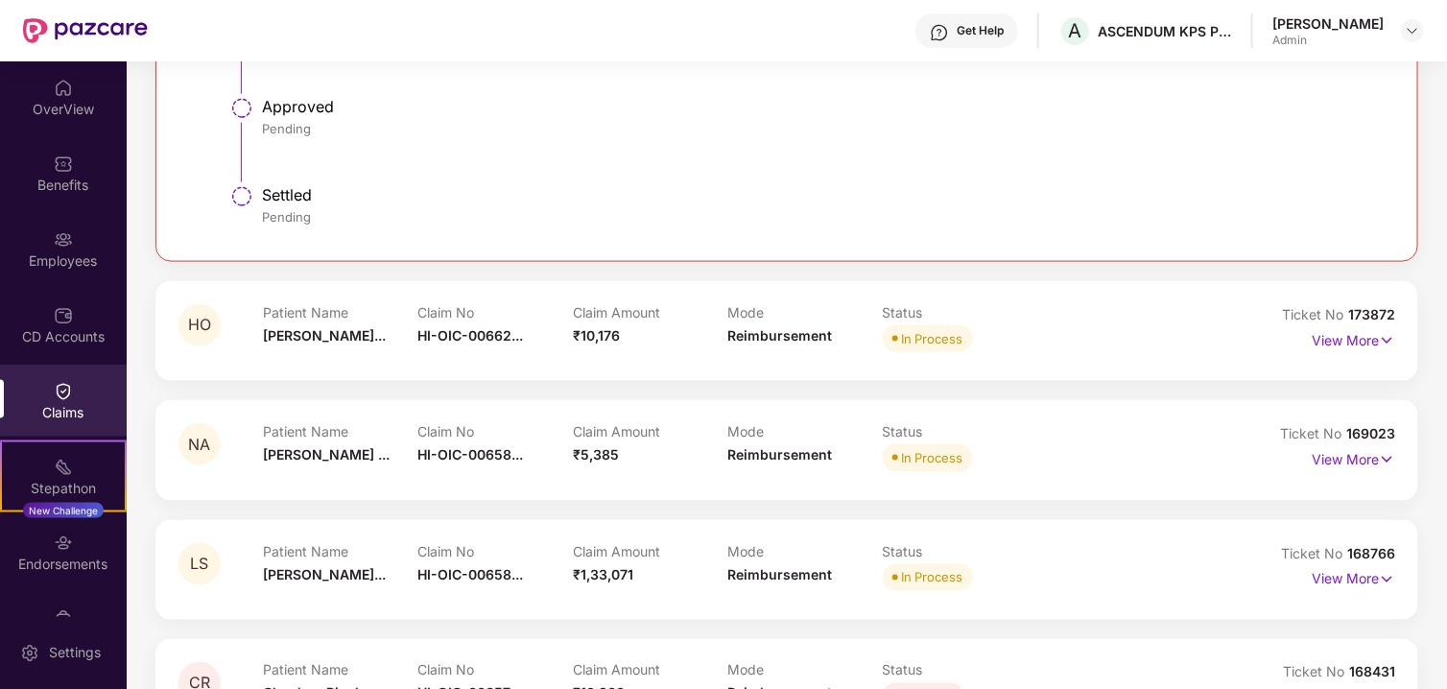
scroll to position [959, 0]
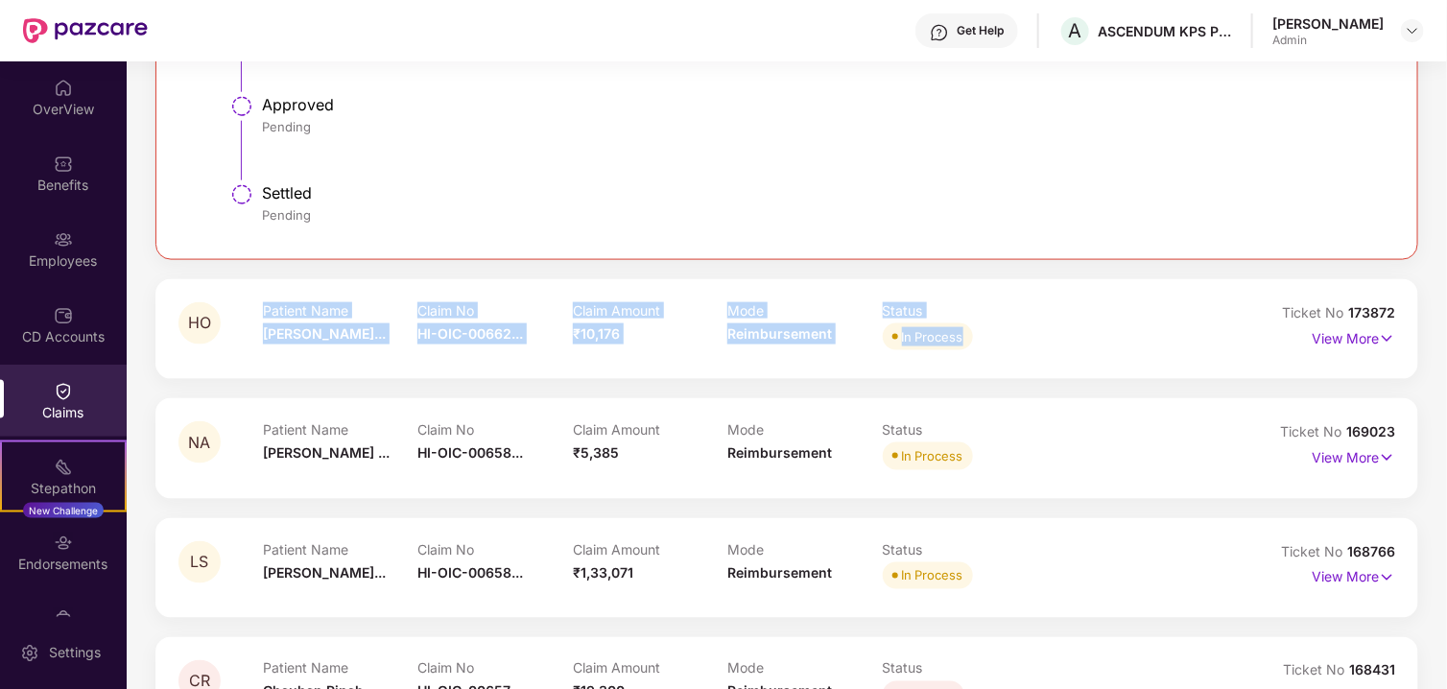
drag, startPoint x: 264, startPoint y: 333, endPoint x: 991, endPoint y: 323, distance: 727.5
click at [991, 323] on div "HO Patient Name [PERSON_NAME]... Claim No HI-OIC-00662... Claim Amount ₹10,176 …" at bounding box center [685, 328] width 1014 height 53
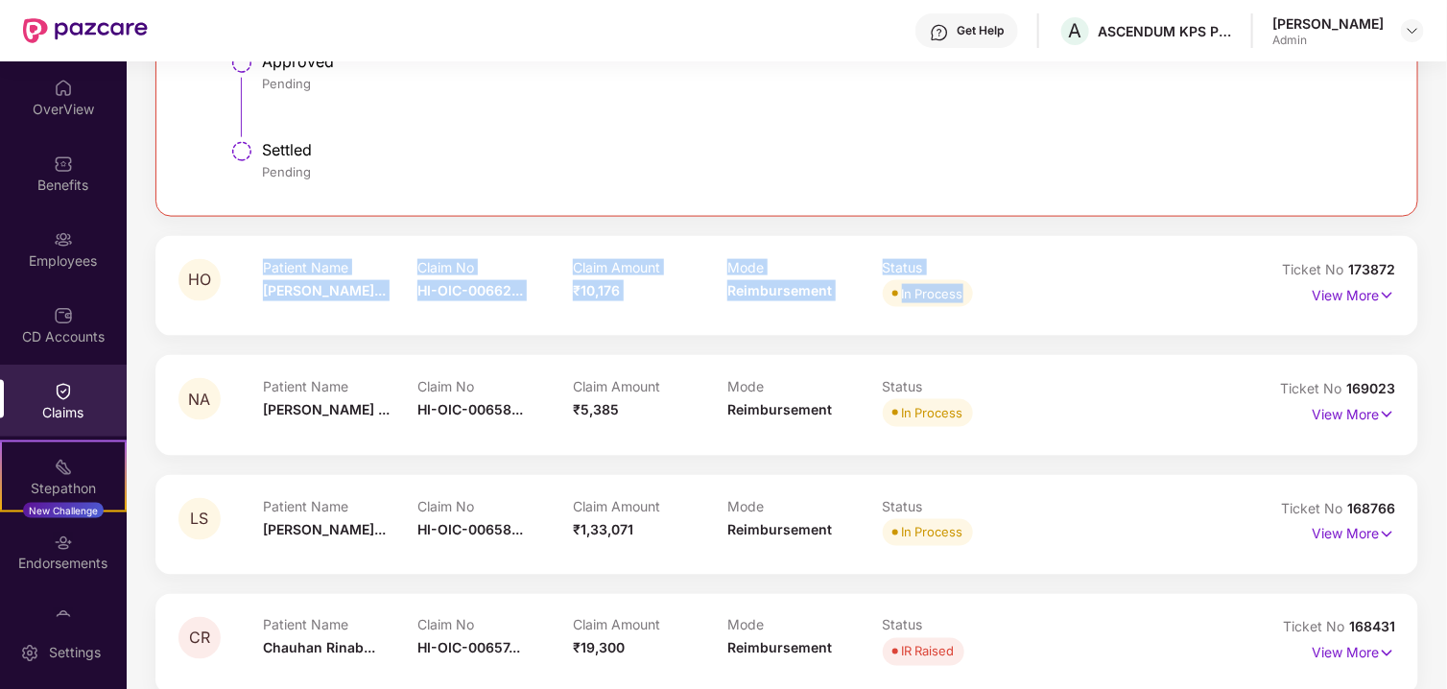
scroll to position [1025, 0]
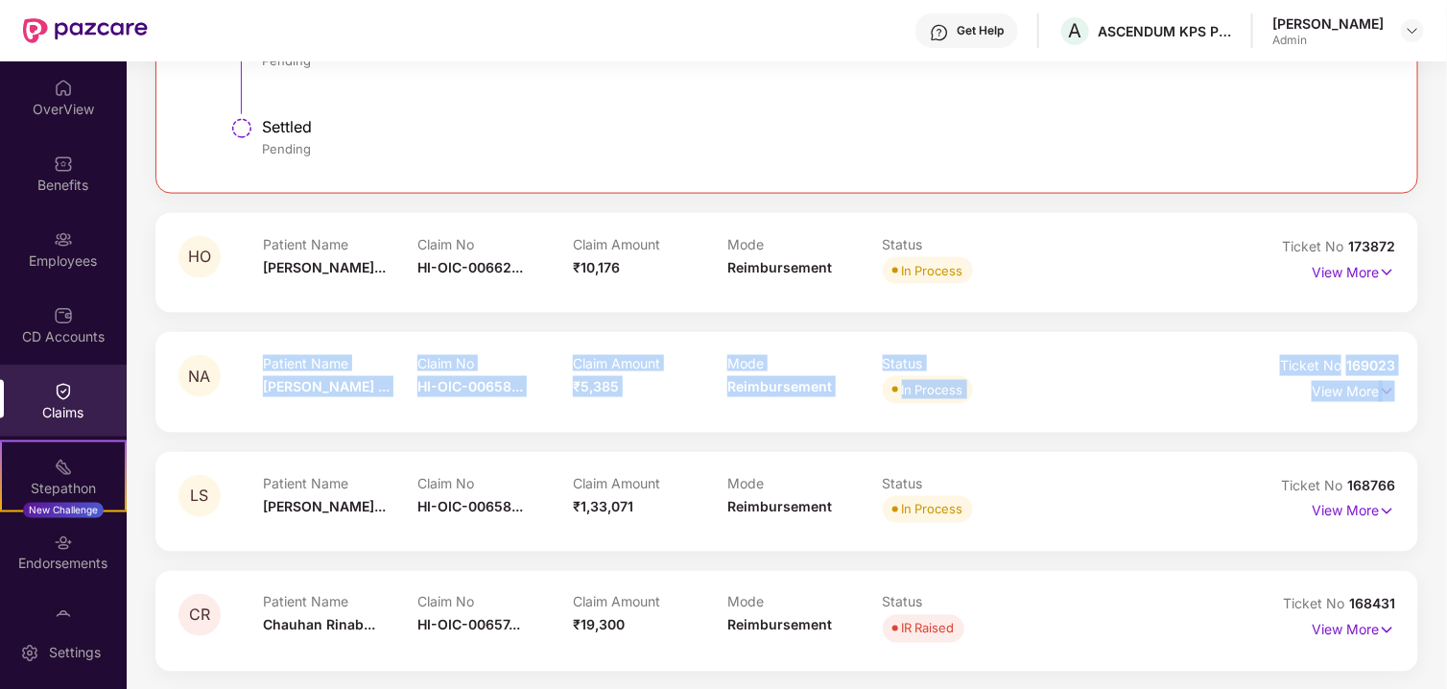
drag, startPoint x: 242, startPoint y: 387, endPoint x: 1195, endPoint y: 408, distance: 953.2
click at [1195, 408] on div "NA Patient Name [PERSON_NAME] ... Claim No HI-OIC-00658... Claim Amount ₹5,385 …" at bounding box center [786, 382] width 1263 height 100
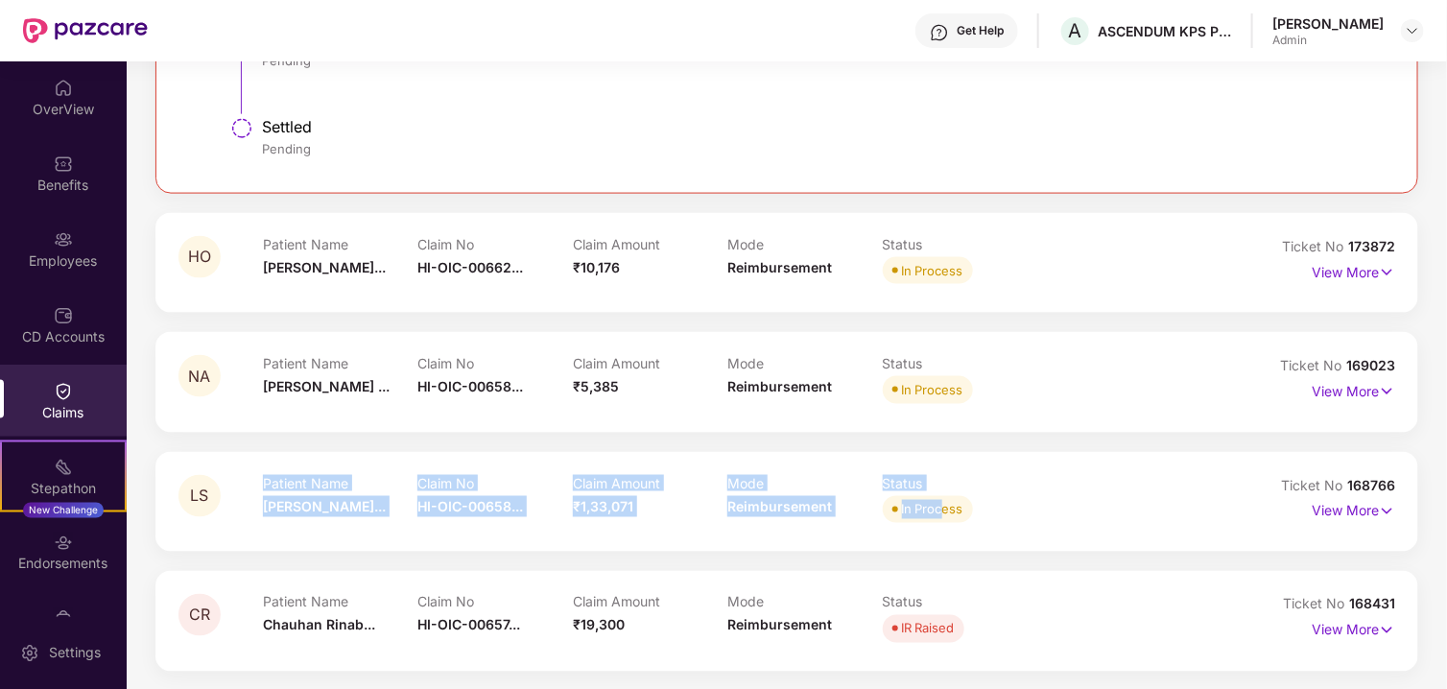
drag, startPoint x: 256, startPoint y: 511, endPoint x: 943, endPoint y: 500, distance: 687.2
click at [943, 500] on div "LS Patient Name [PERSON_NAME]... Claim No HI-OIC-00658... Claim Amount ₹1,33,07…" at bounding box center [685, 501] width 1014 height 53
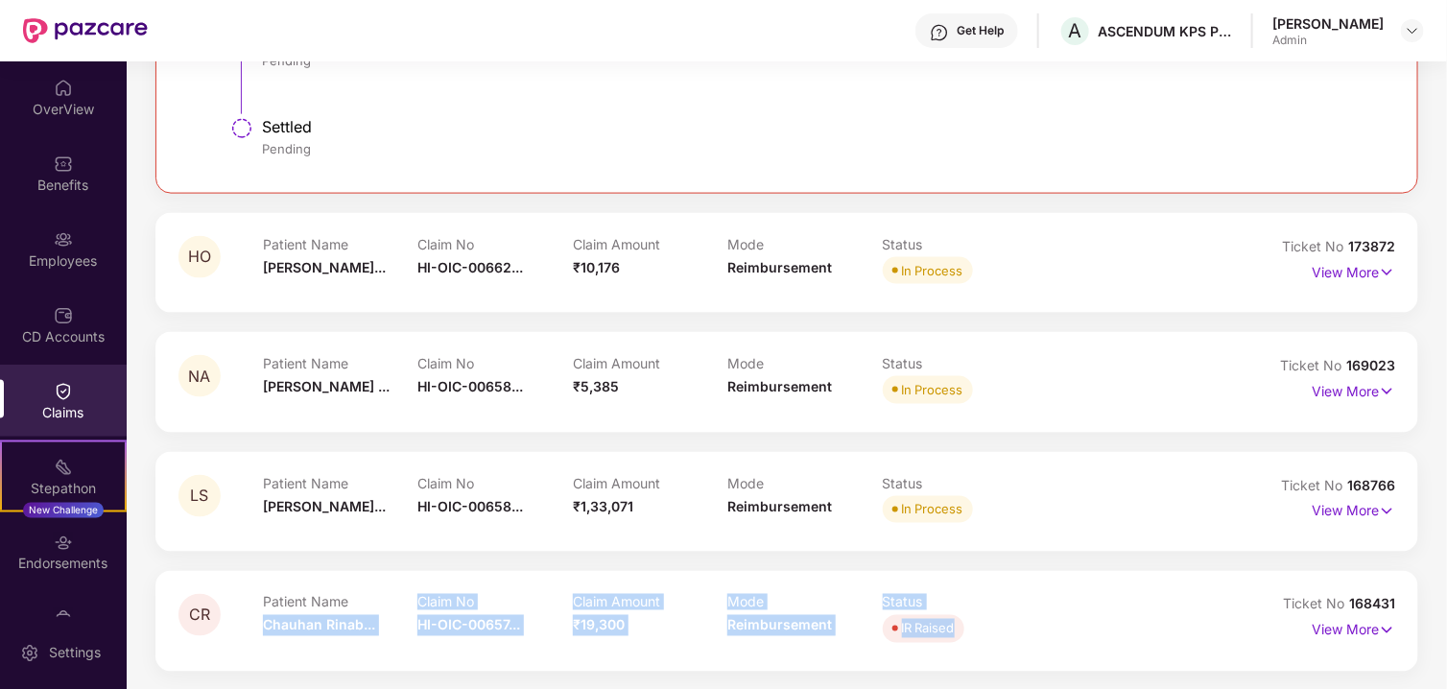
drag, startPoint x: 264, startPoint y: 631, endPoint x: 1049, endPoint y: 626, distance: 785.0
click at [1049, 626] on div "Patient Name [PERSON_NAME]... Claim No HI-OIC-00657... Claim Amount ₹19,300 Mod…" at bounding box center [728, 620] width 930 height 53
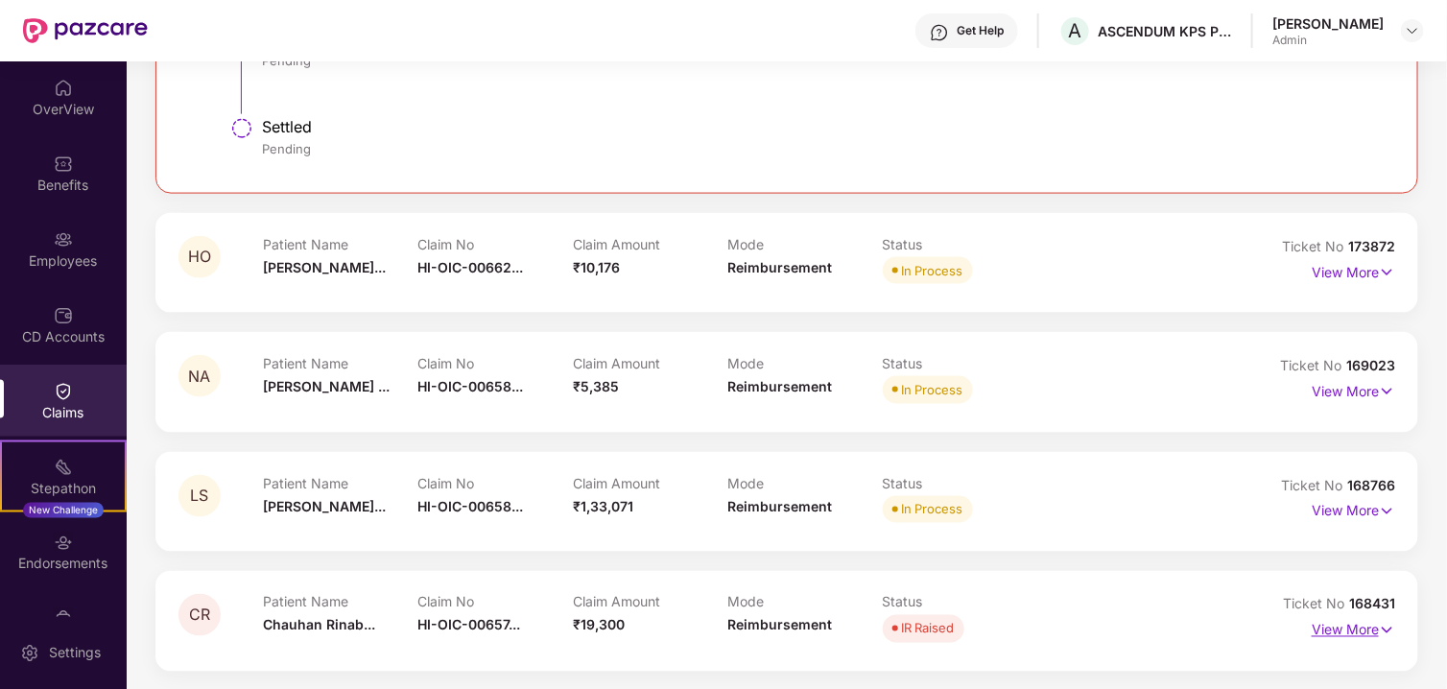
click at [1360, 625] on p "View More" at bounding box center [1353, 628] width 83 height 26
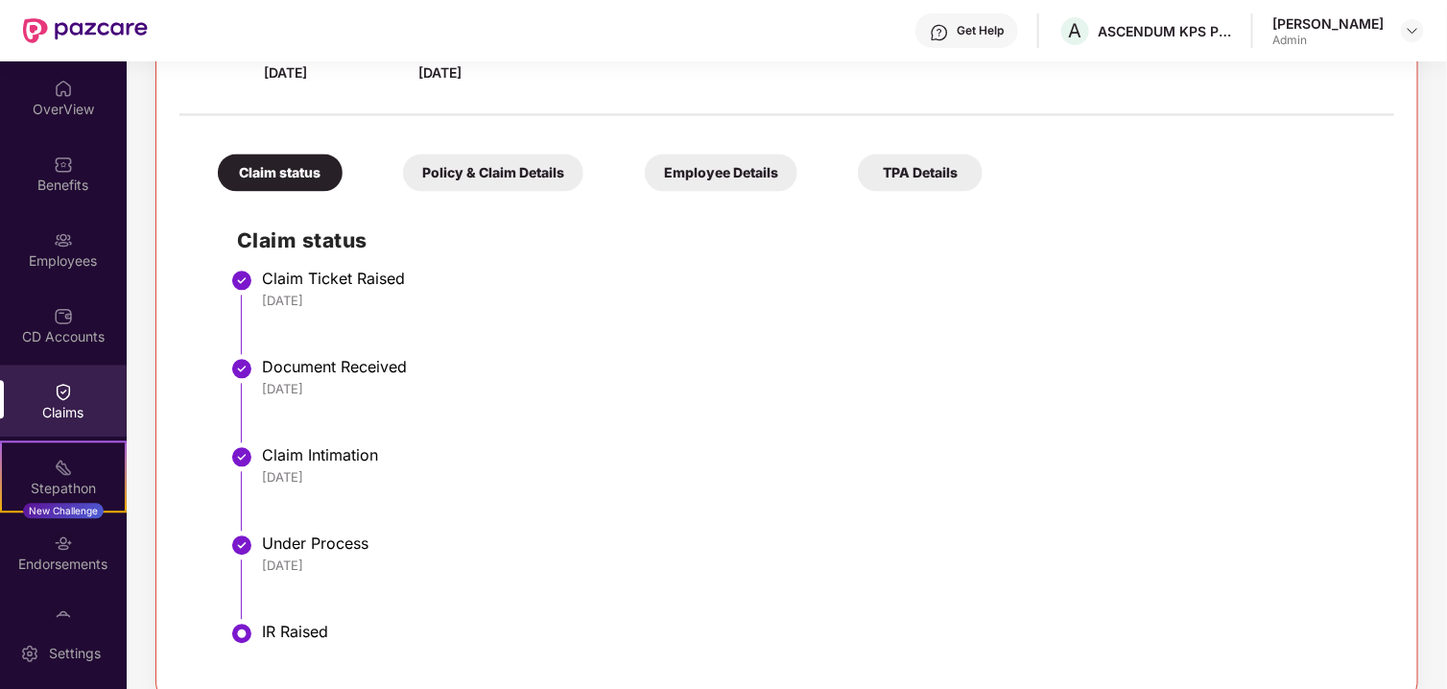
scroll to position [1678, 0]
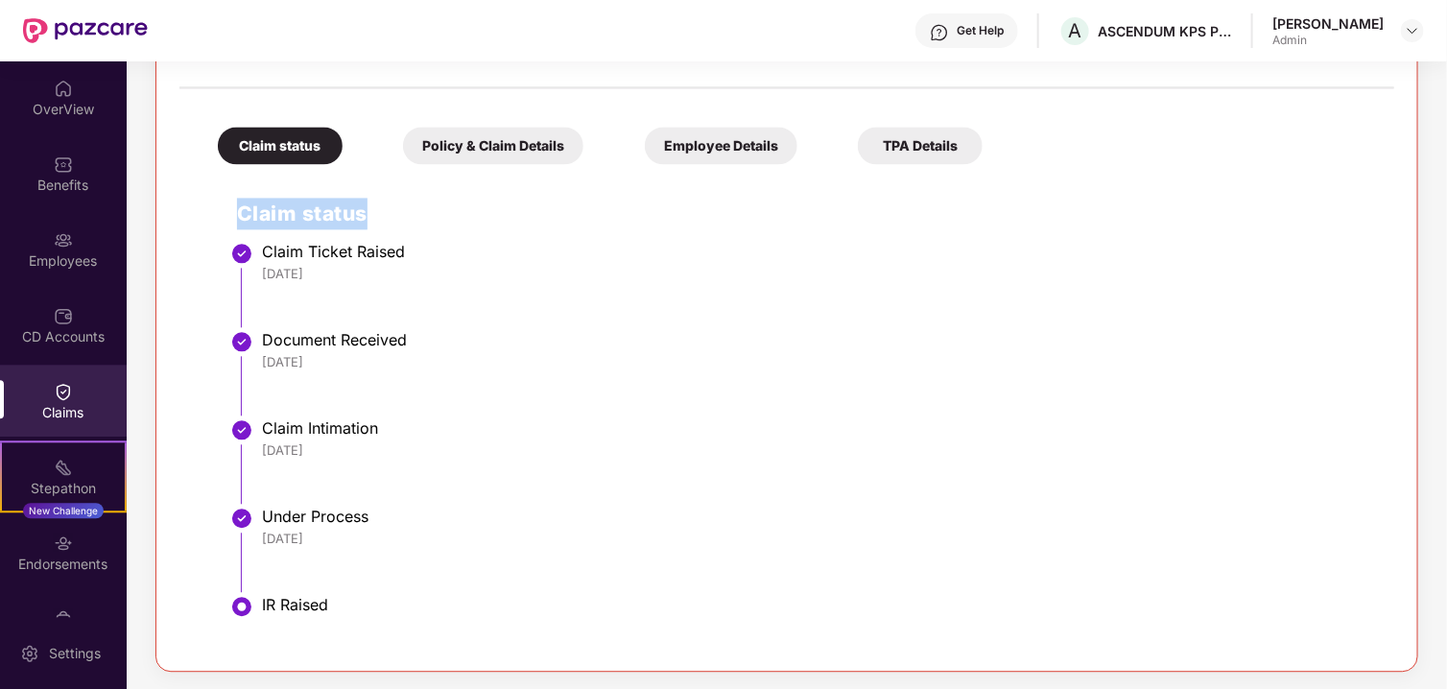
drag, startPoint x: 362, startPoint y: 212, endPoint x: 426, endPoint y: 212, distance: 64.3
click at [426, 212] on div "Claim status Claim Ticket Raised [DATE] Document Received [DATE] Claim Intimati…" at bounding box center [787, 411] width 1177 height 474
click at [430, 150] on div "Policy & Claim Details" at bounding box center [493, 145] width 180 height 37
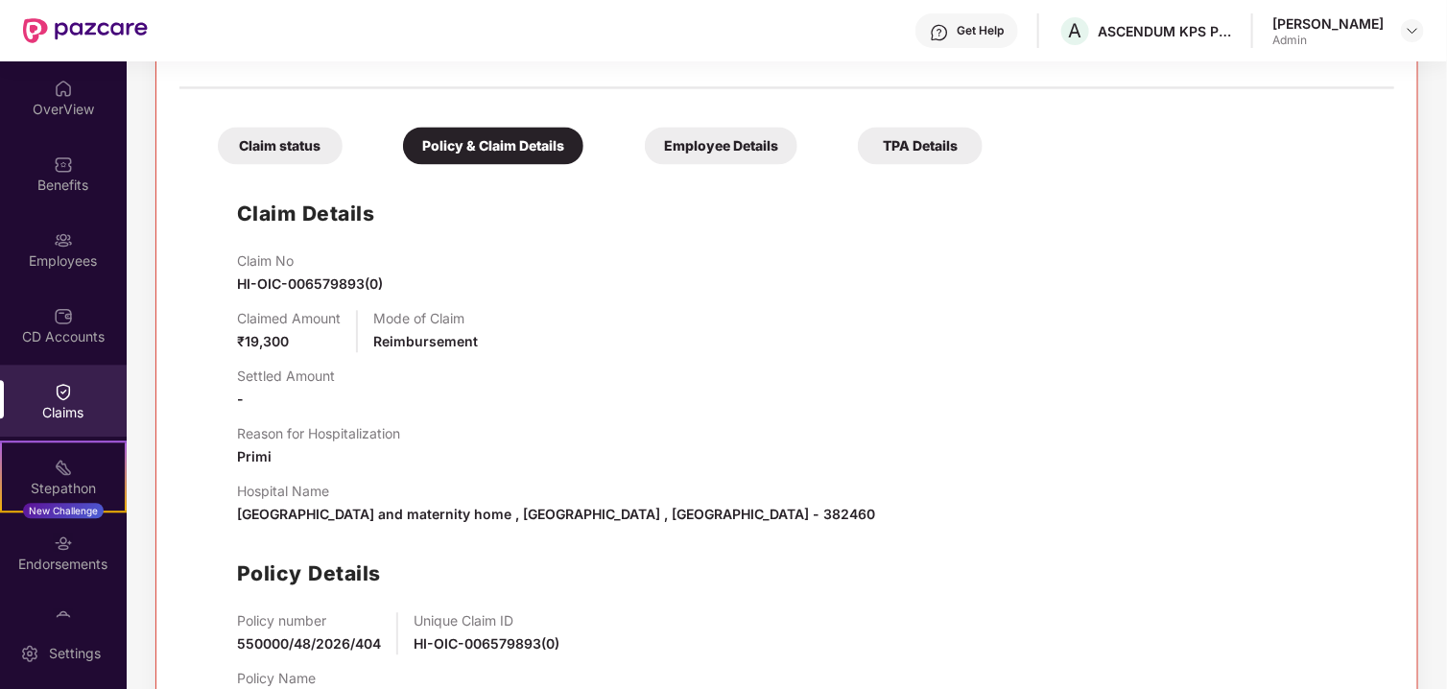
click at [649, 146] on div "Employee Details" at bounding box center [721, 145] width 153 height 37
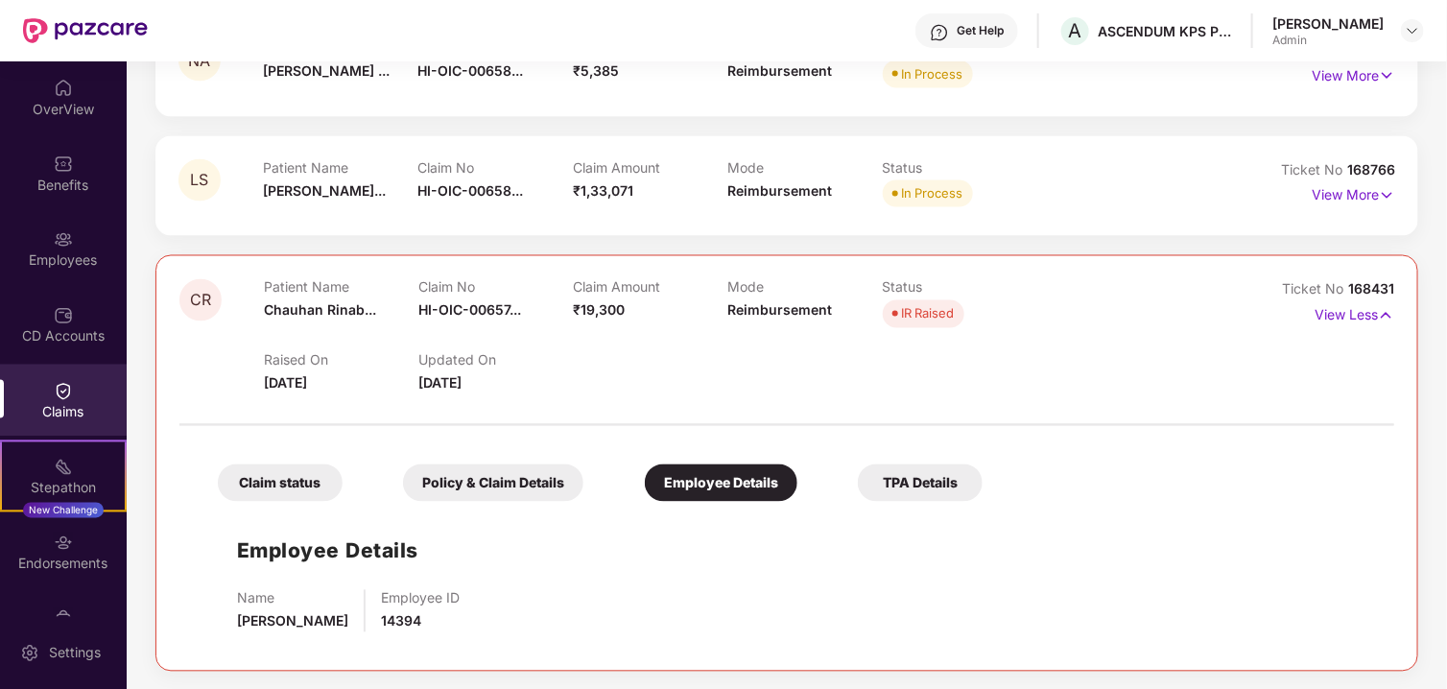
click at [943, 482] on div "TPA Details" at bounding box center [920, 482] width 125 height 37
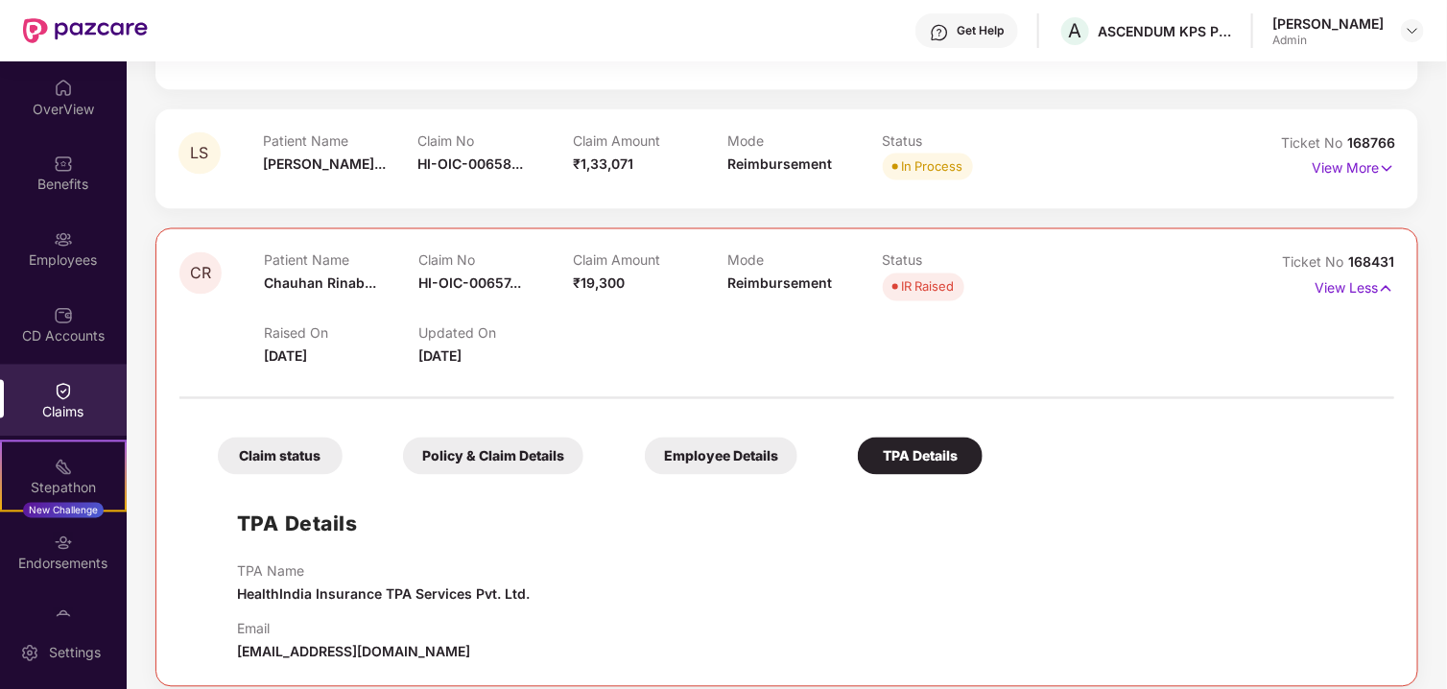
scroll to position [1383, 0]
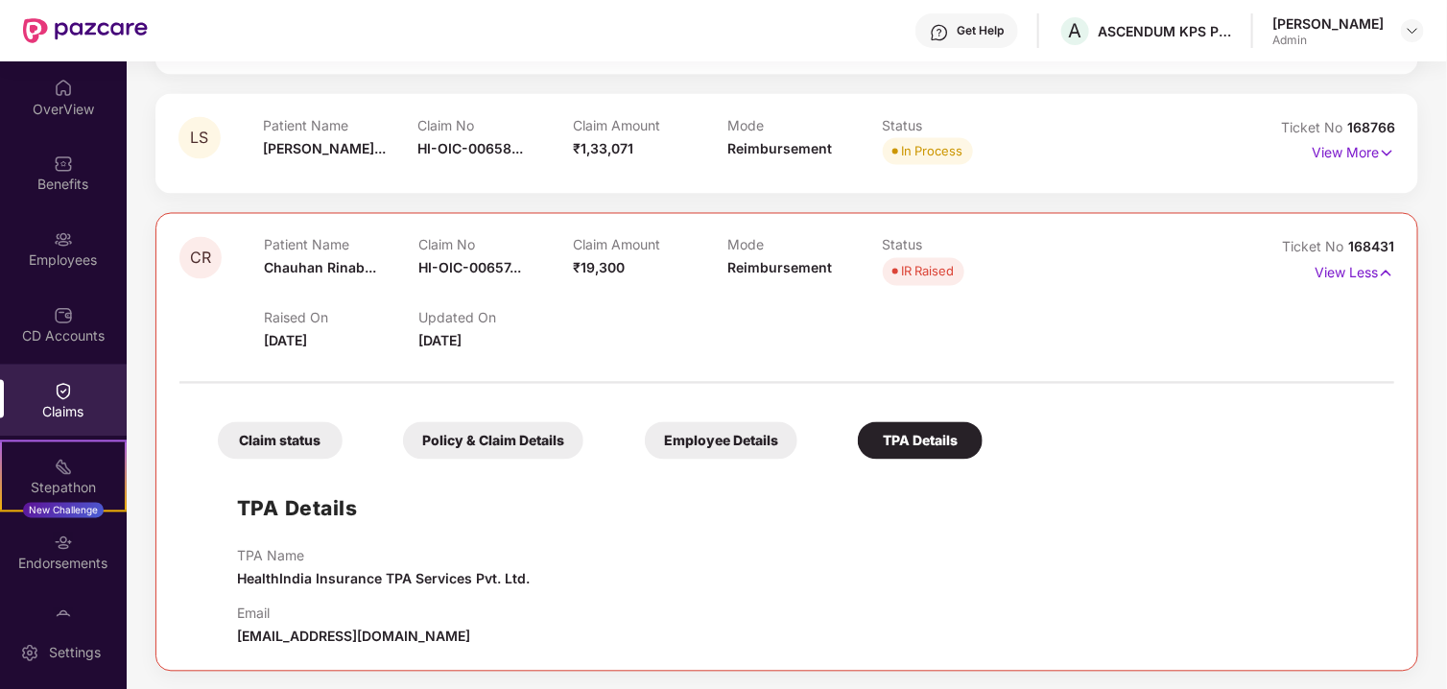
click at [278, 437] on div "Claim status" at bounding box center [280, 440] width 125 height 37
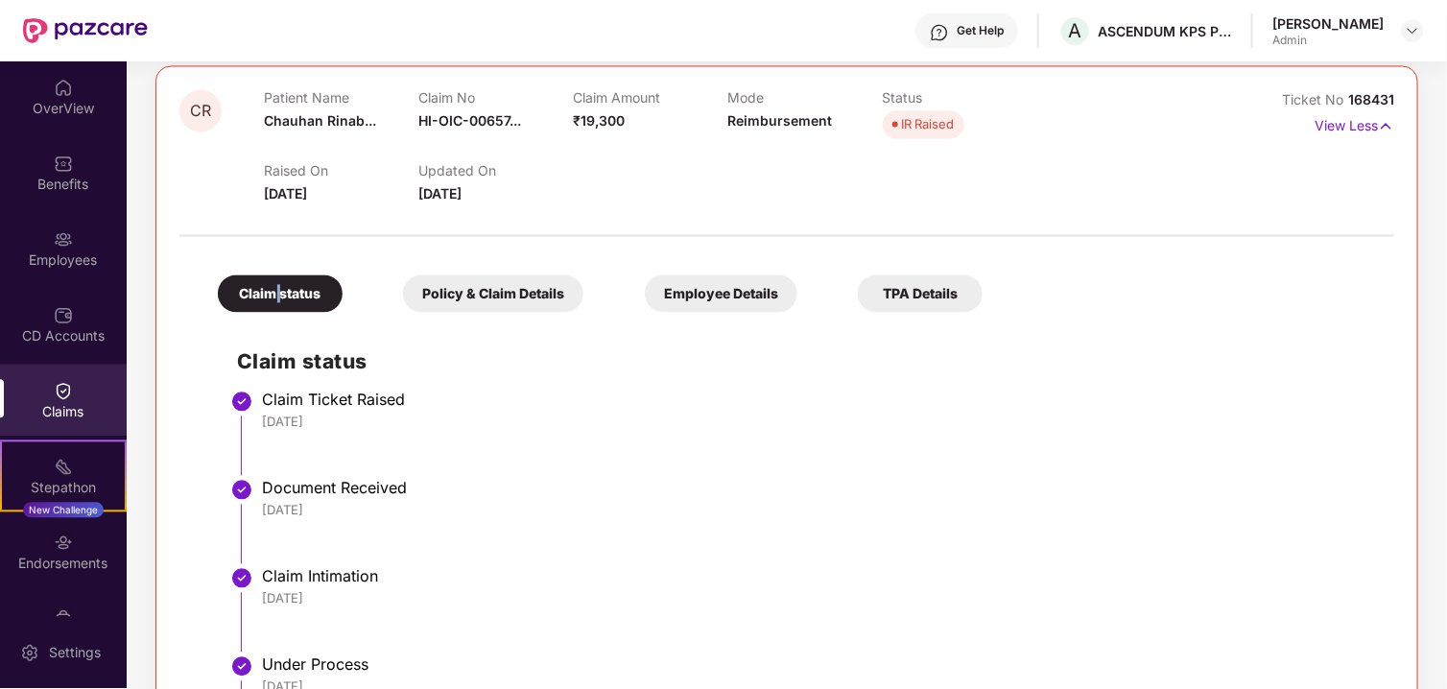
scroll to position [1678, 0]
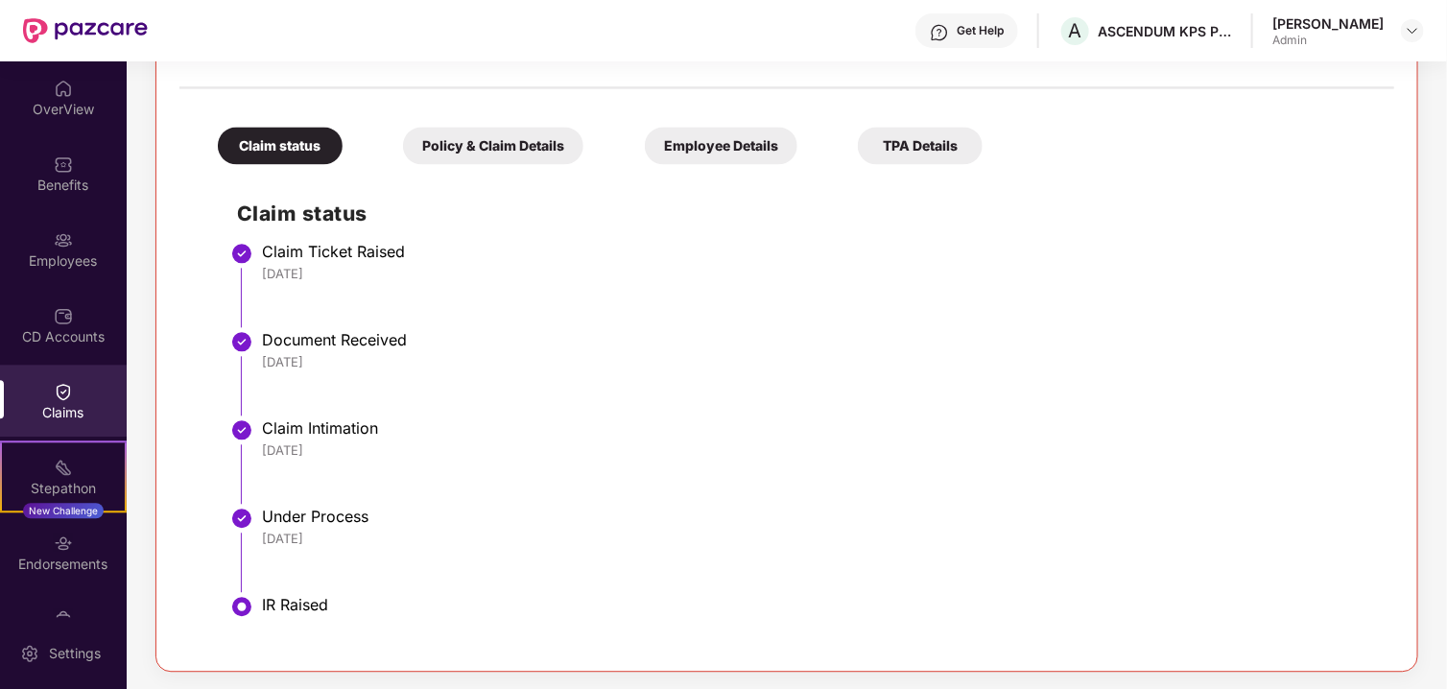
click at [490, 171] on div "Claim status Policy & Claim Details Employee Details TPA Details Claim status C…" at bounding box center [786, 373] width 1215 height 550
click at [720, 137] on div "Employee Details" at bounding box center [721, 145] width 153 height 37
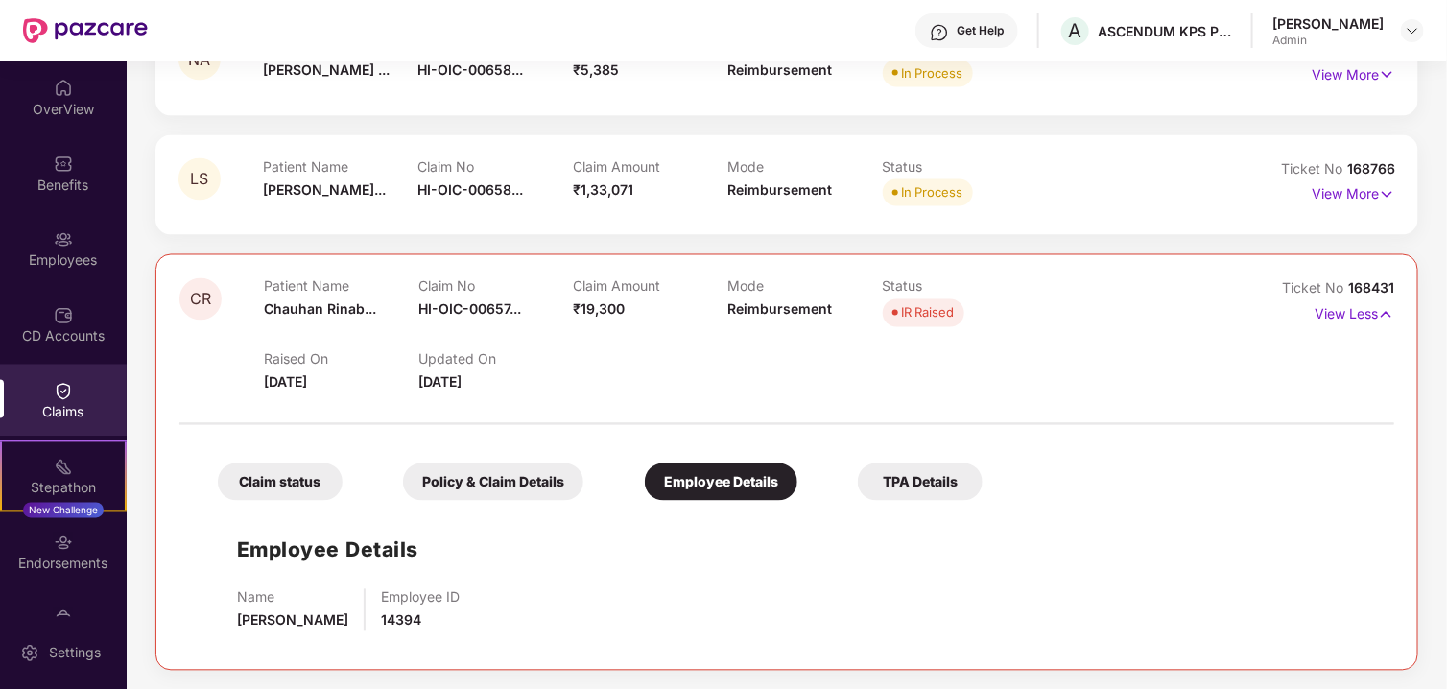
scroll to position [1341, 0]
